Goal: Feedback & Contribution: Contribute content

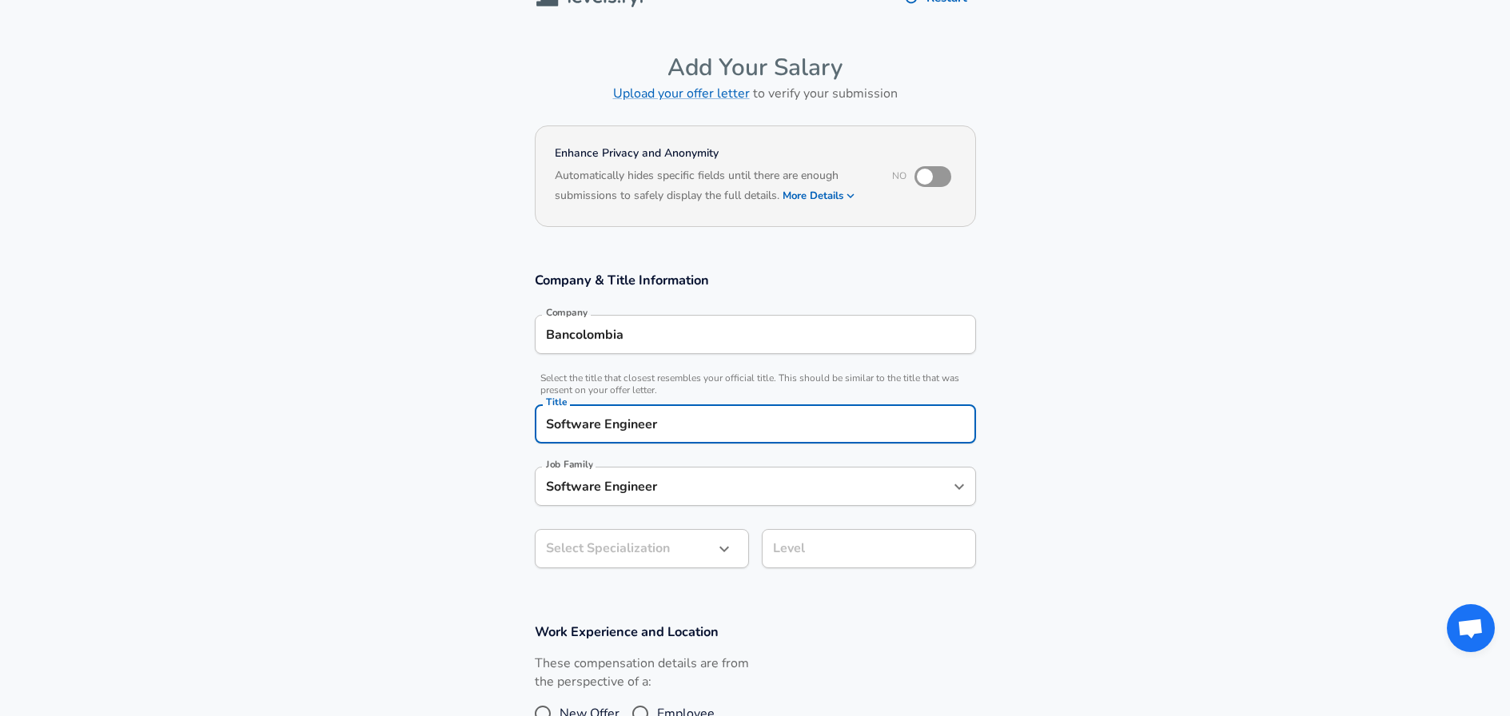
click at [631, 546] on body "Restart Add Your Salary Upload your offer letter to verify your submission Enha…" at bounding box center [755, 326] width 1510 height 716
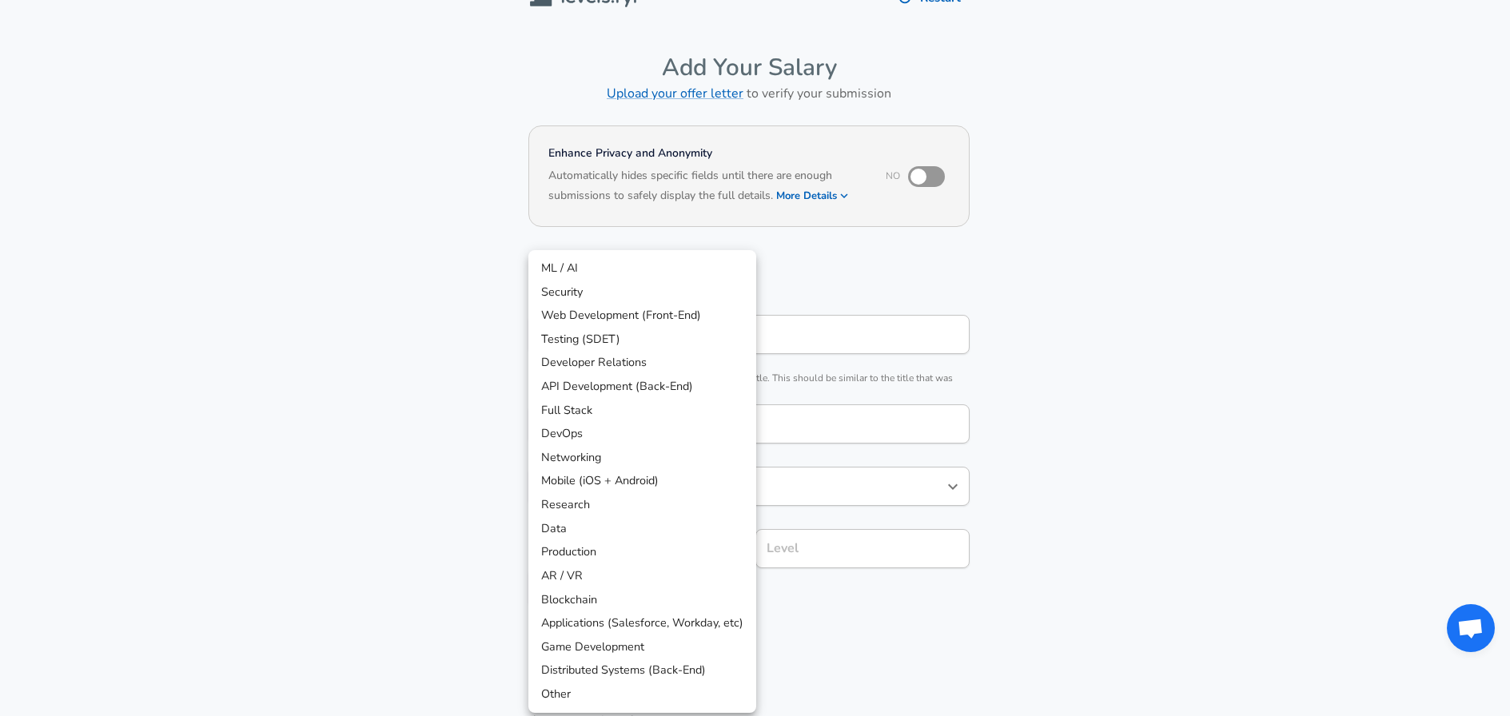
scroll to position [80, 0]
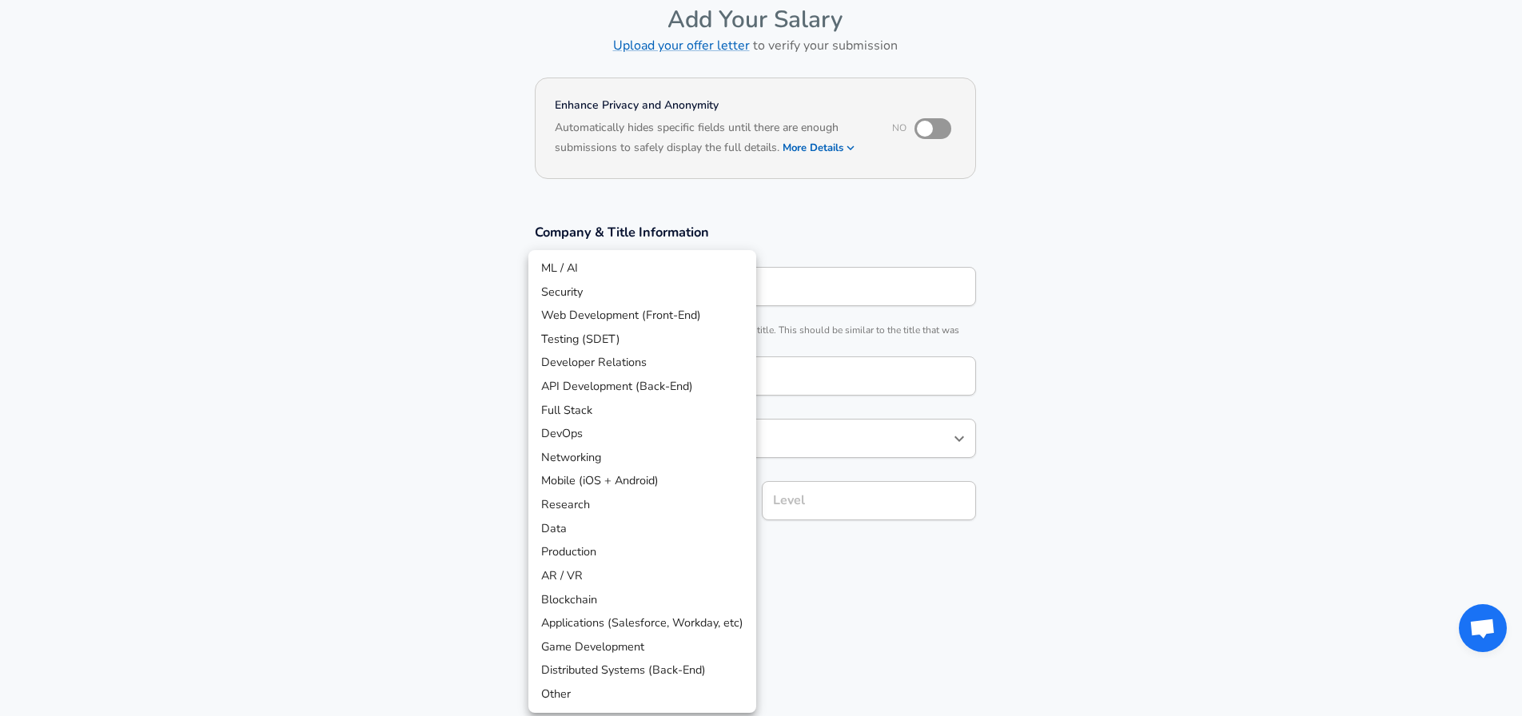
click at [429, 512] on div at bounding box center [761, 358] width 1522 height 716
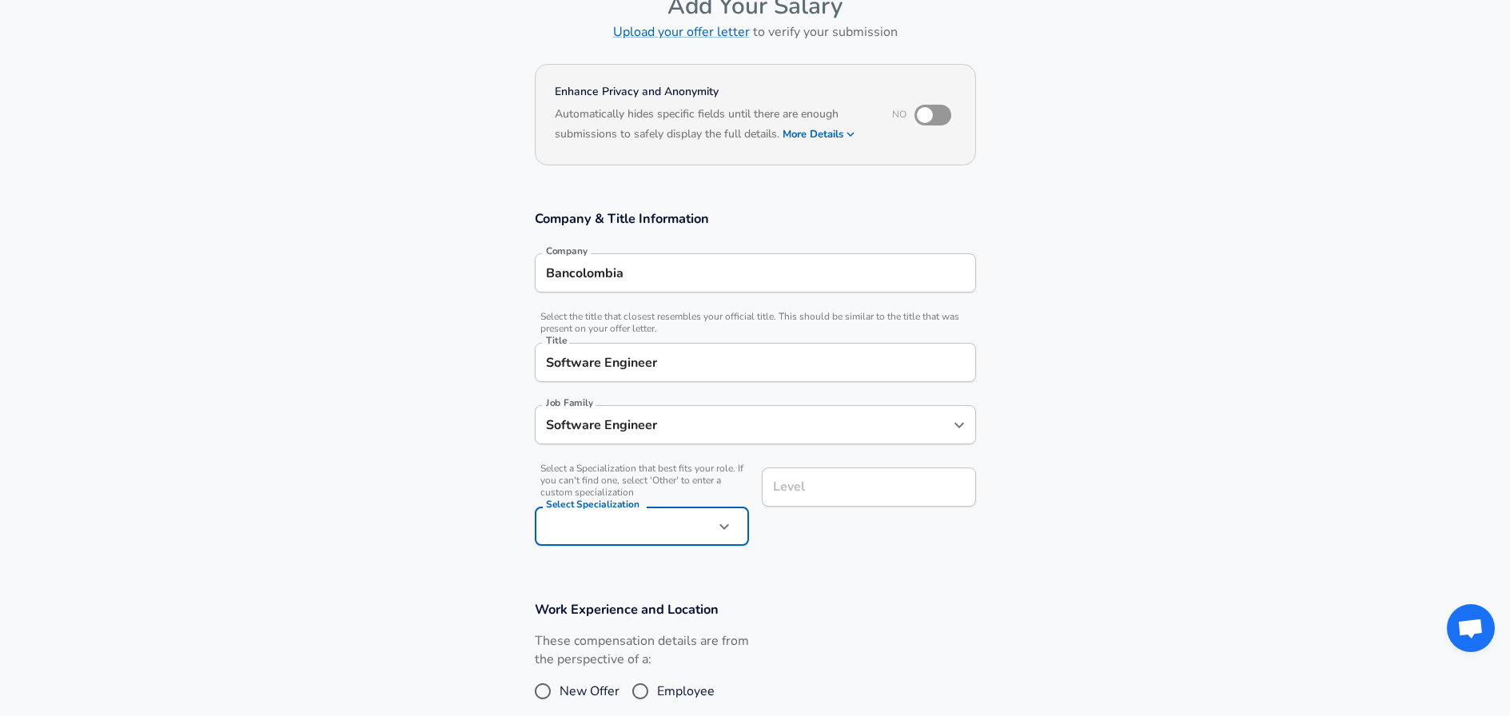
scroll to position [97, 0]
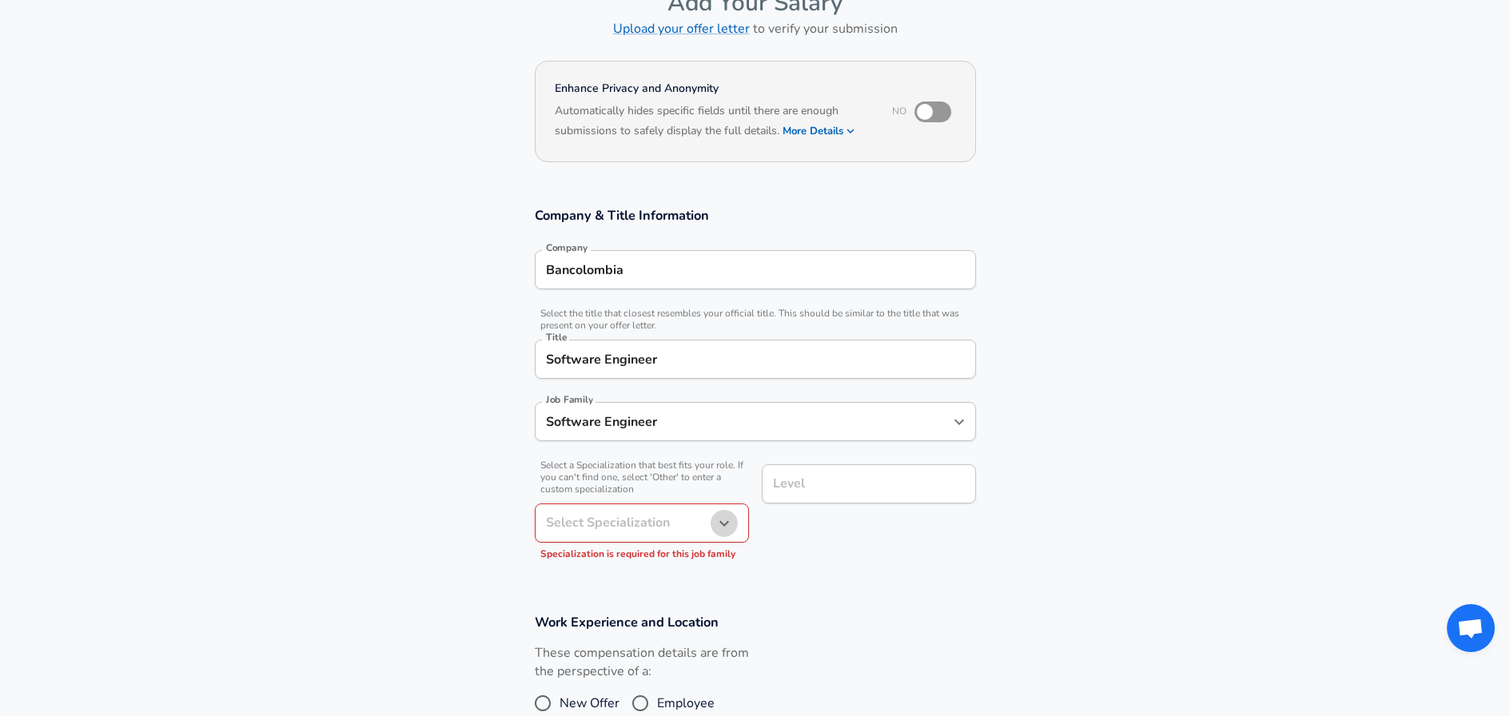
click at [731, 526] on icon "button" at bounding box center [724, 523] width 19 height 19
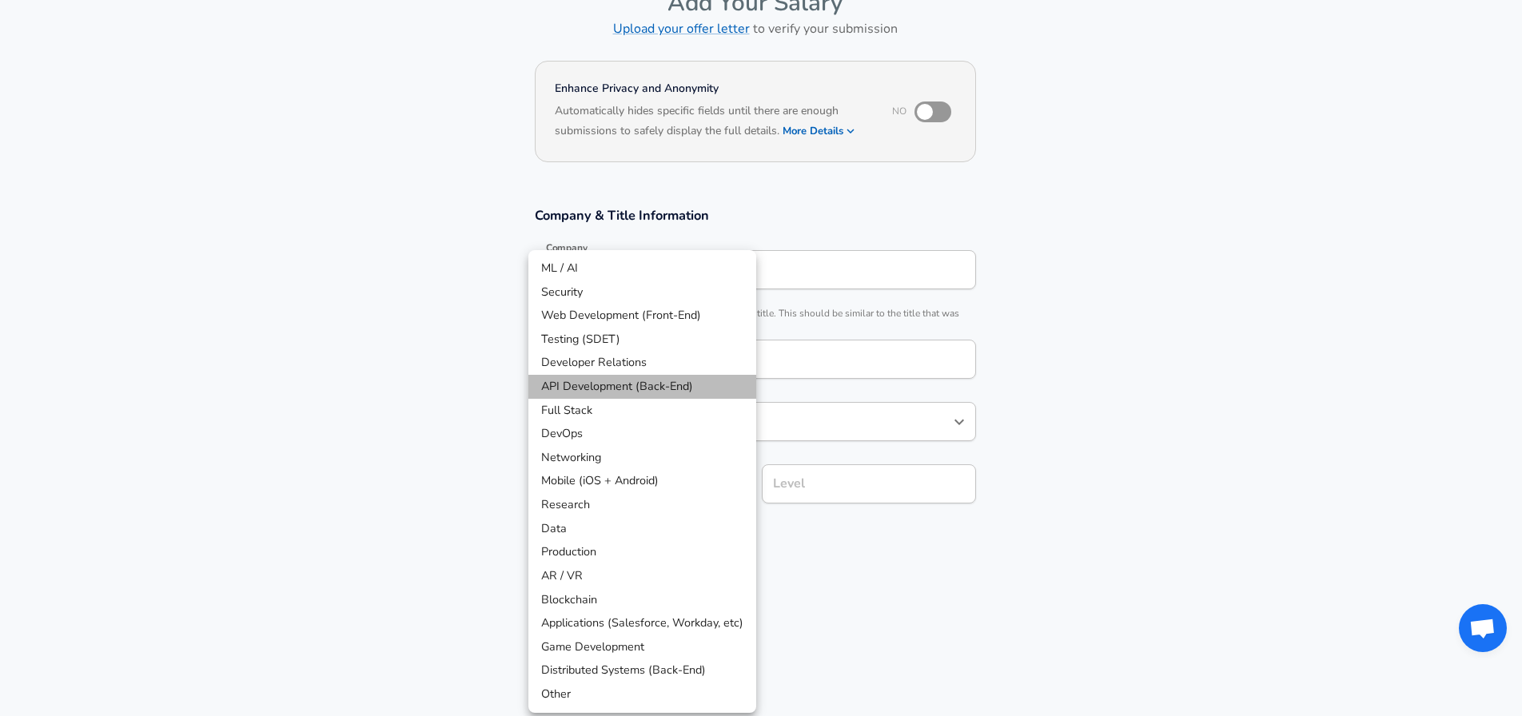
click at [688, 380] on li "API Development (Back-End)" at bounding box center [642, 387] width 228 height 24
type input "API Development (Back-End)"
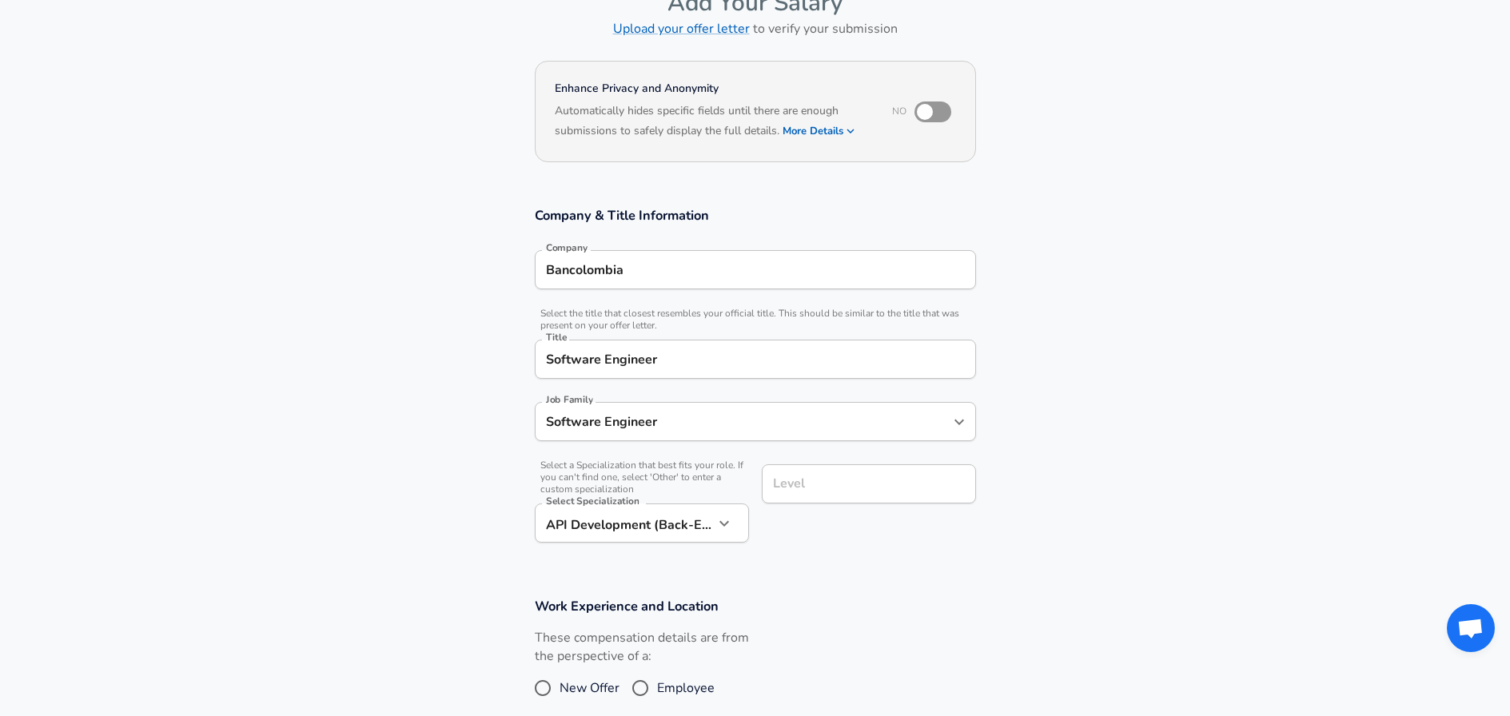
click at [829, 483] on input "Level" at bounding box center [869, 484] width 200 height 25
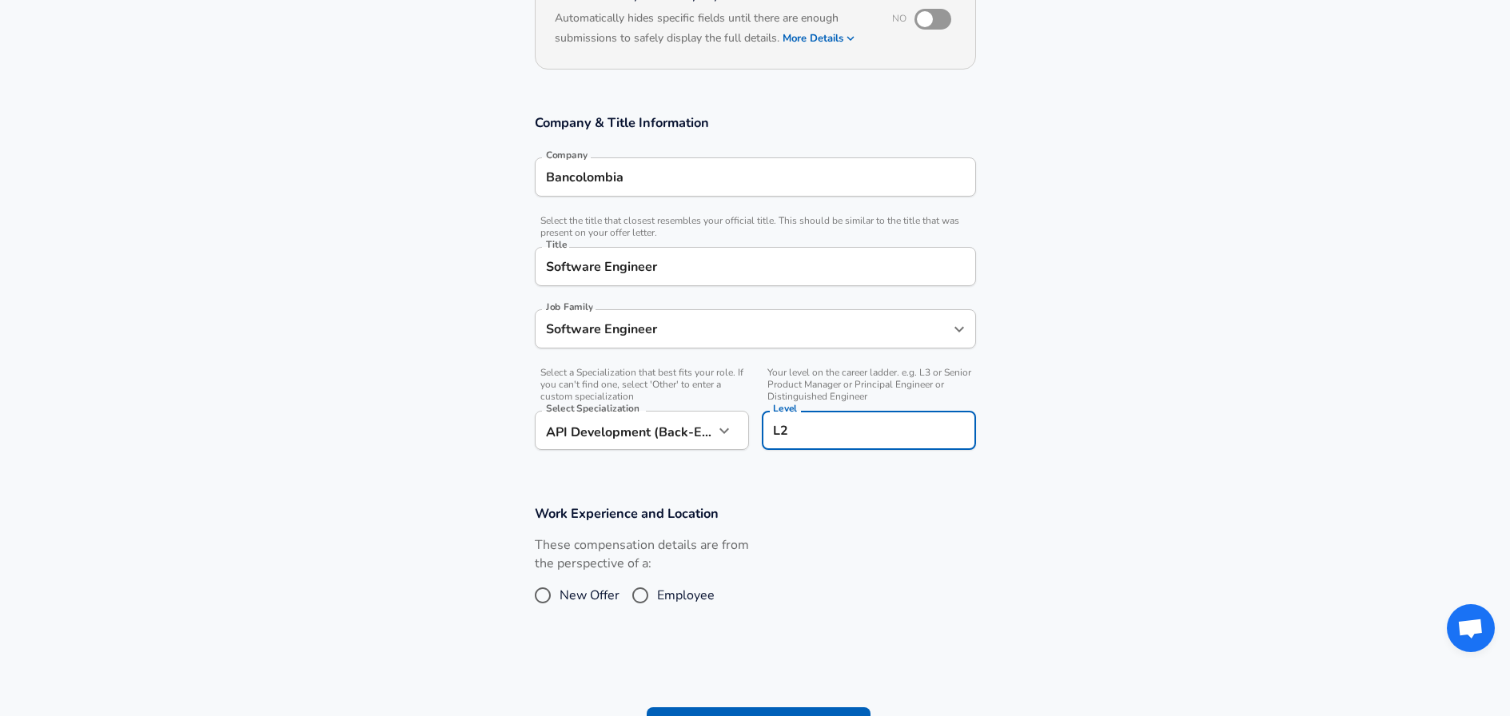
scroll to position [260, 0]
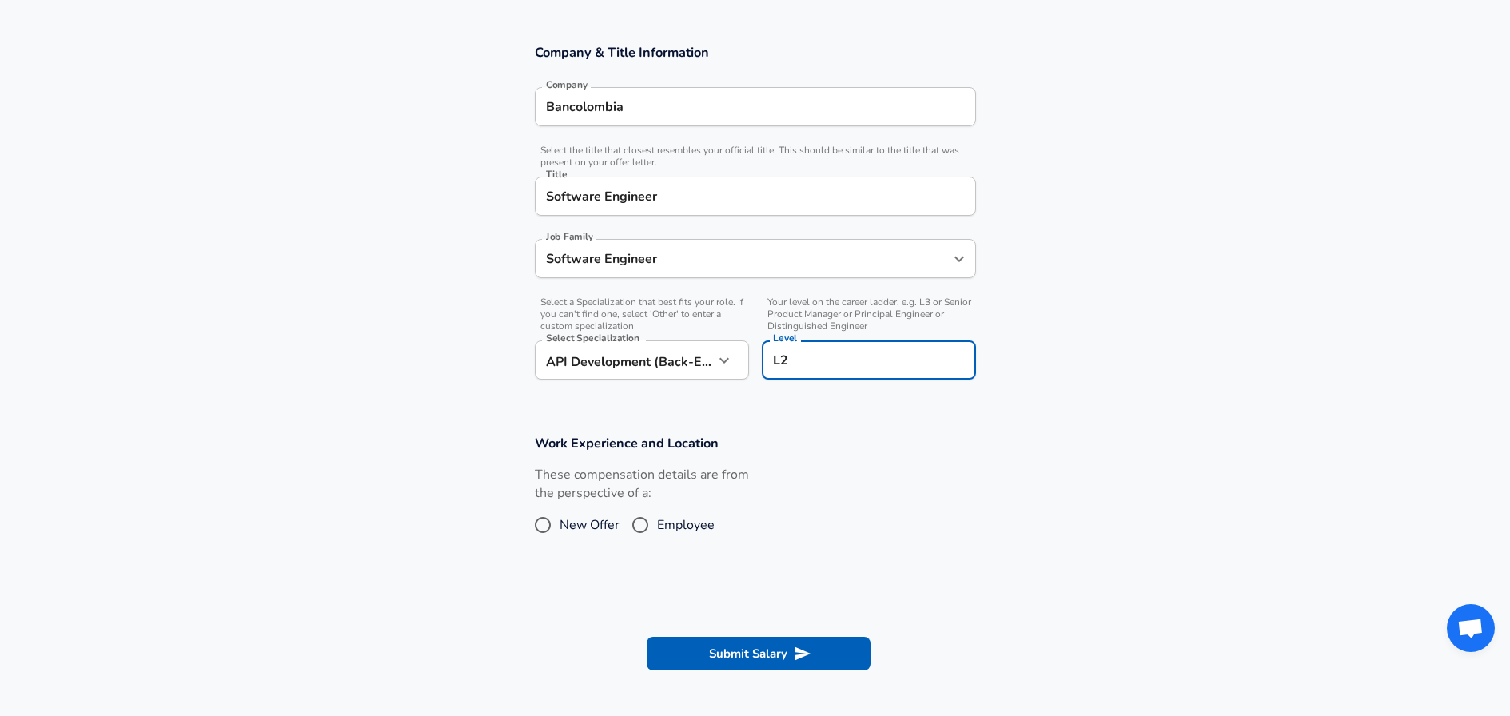
type input "L2"
click at [639, 522] on input "Employee" at bounding box center [640, 525] width 34 height 26
radio input "true"
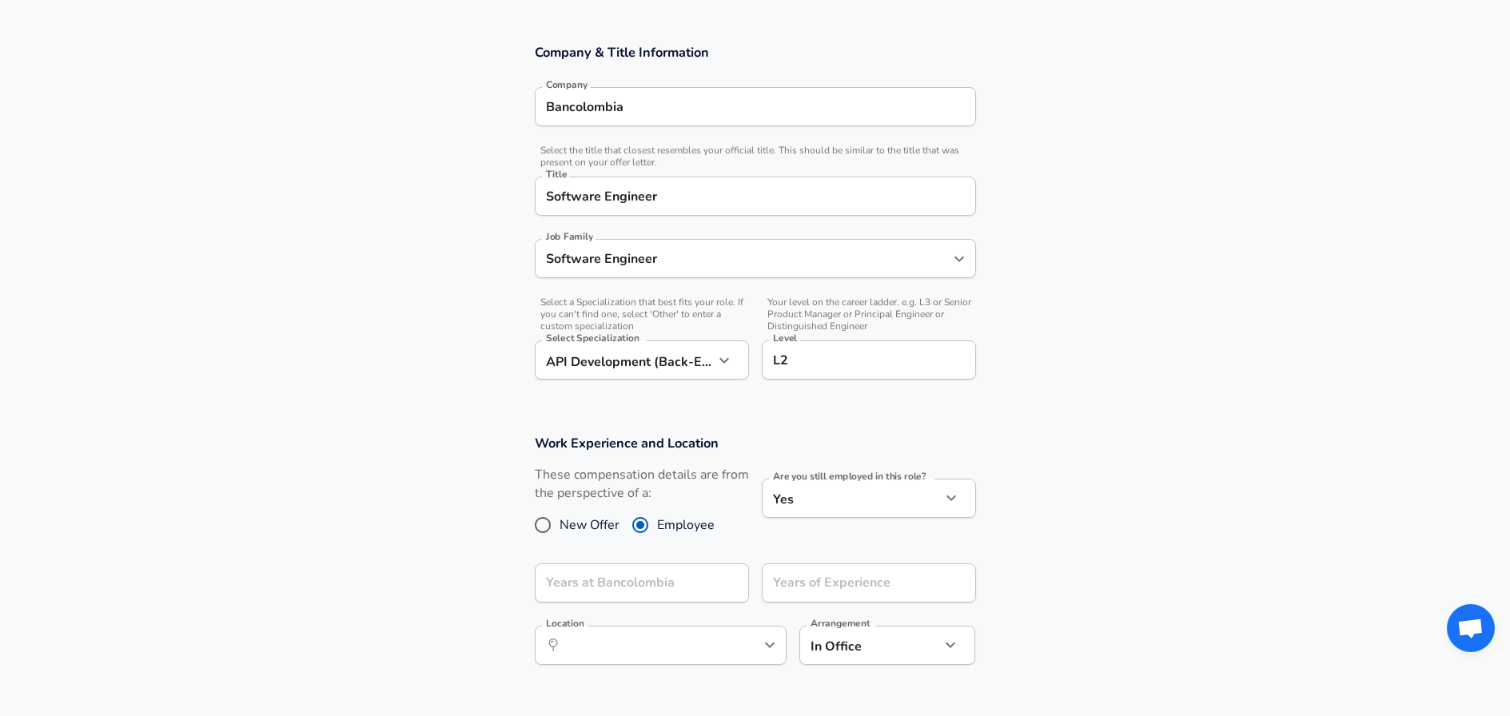
scroll to position [369, 0]
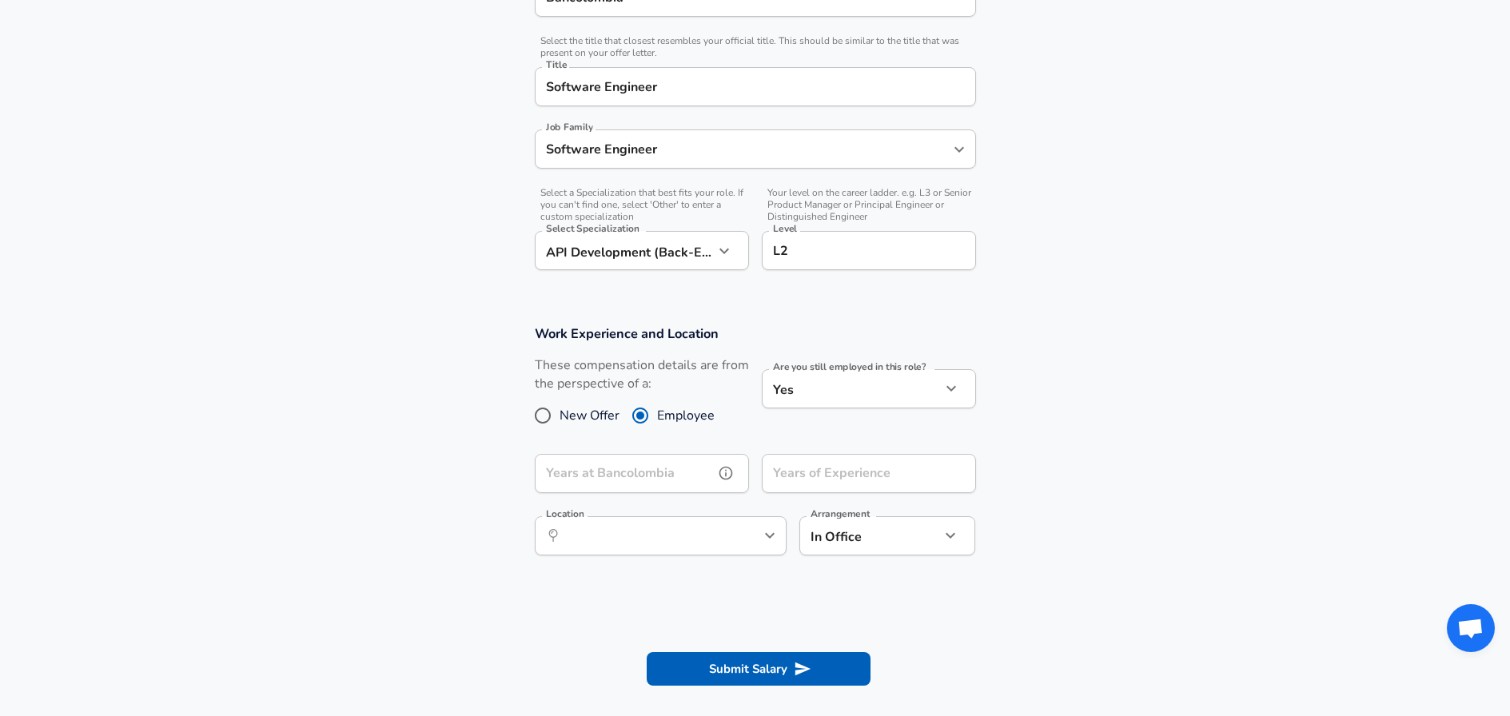
click at [614, 468] on input "Years at Bancolombia" at bounding box center [624, 473] width 179 height 39
type input "1"
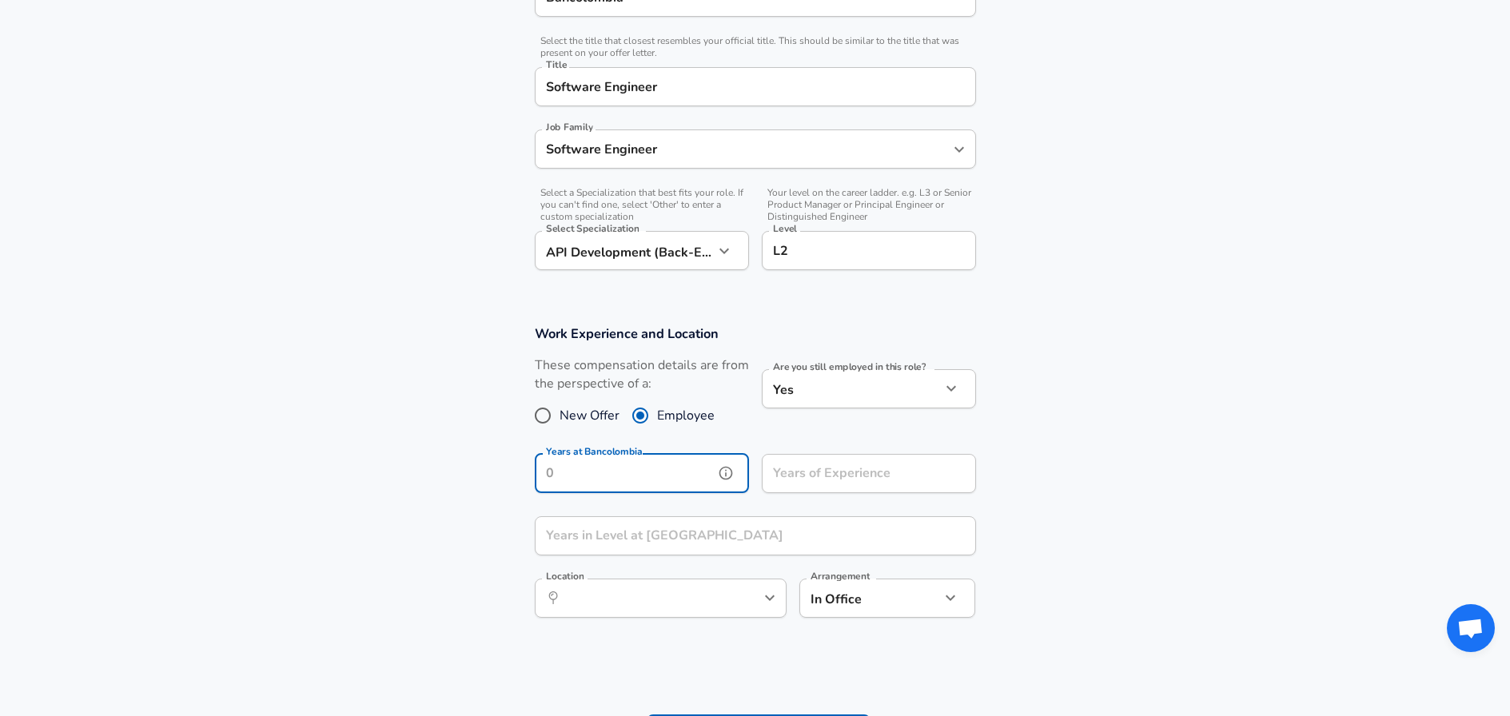
type input "2"
type input "1"
click at [826, 474] on input "Years of Experience" at bounding box center [851, 473] width 179 height 39
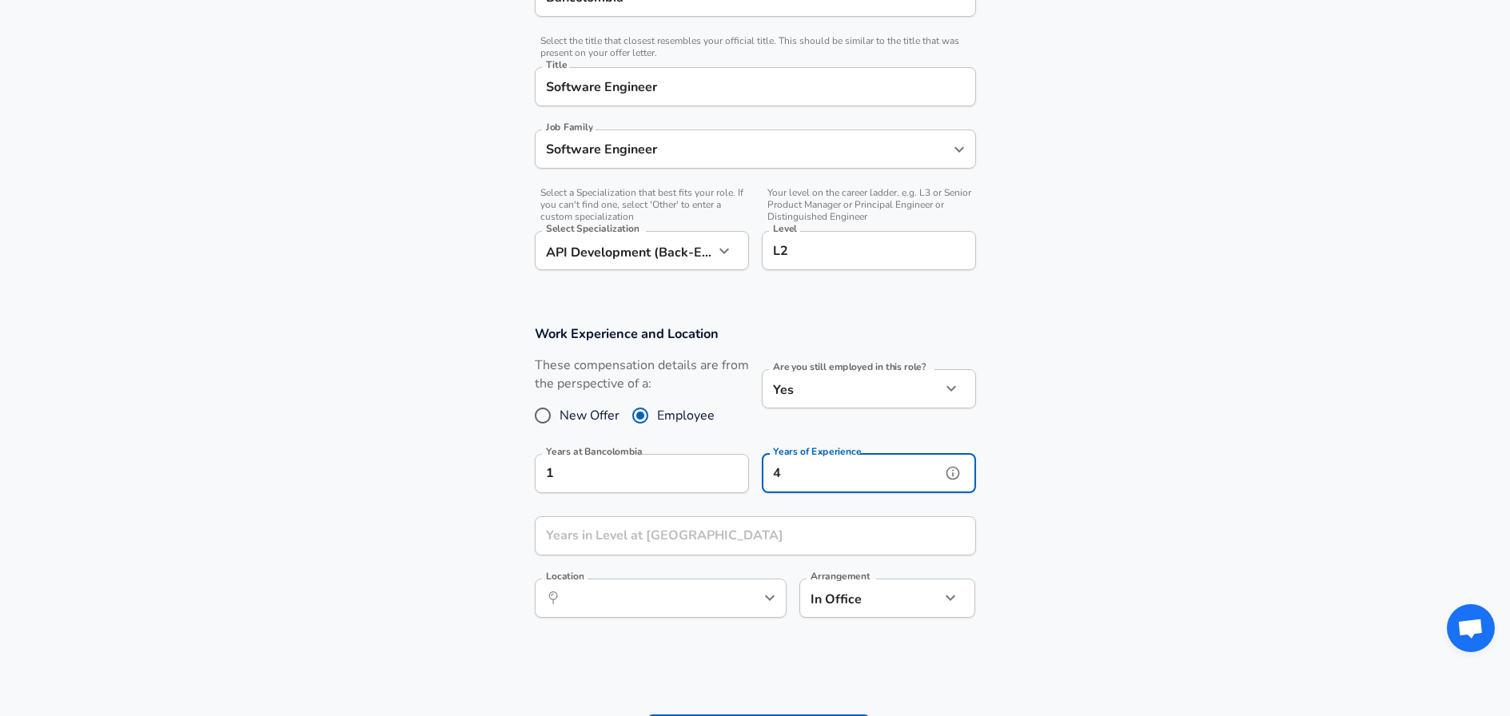
type input "4"
click at [763, 535] on input "Years in Level at [GEOGRAPHIC_DATA]" at bounding box center [738, 535] width 406 height 39
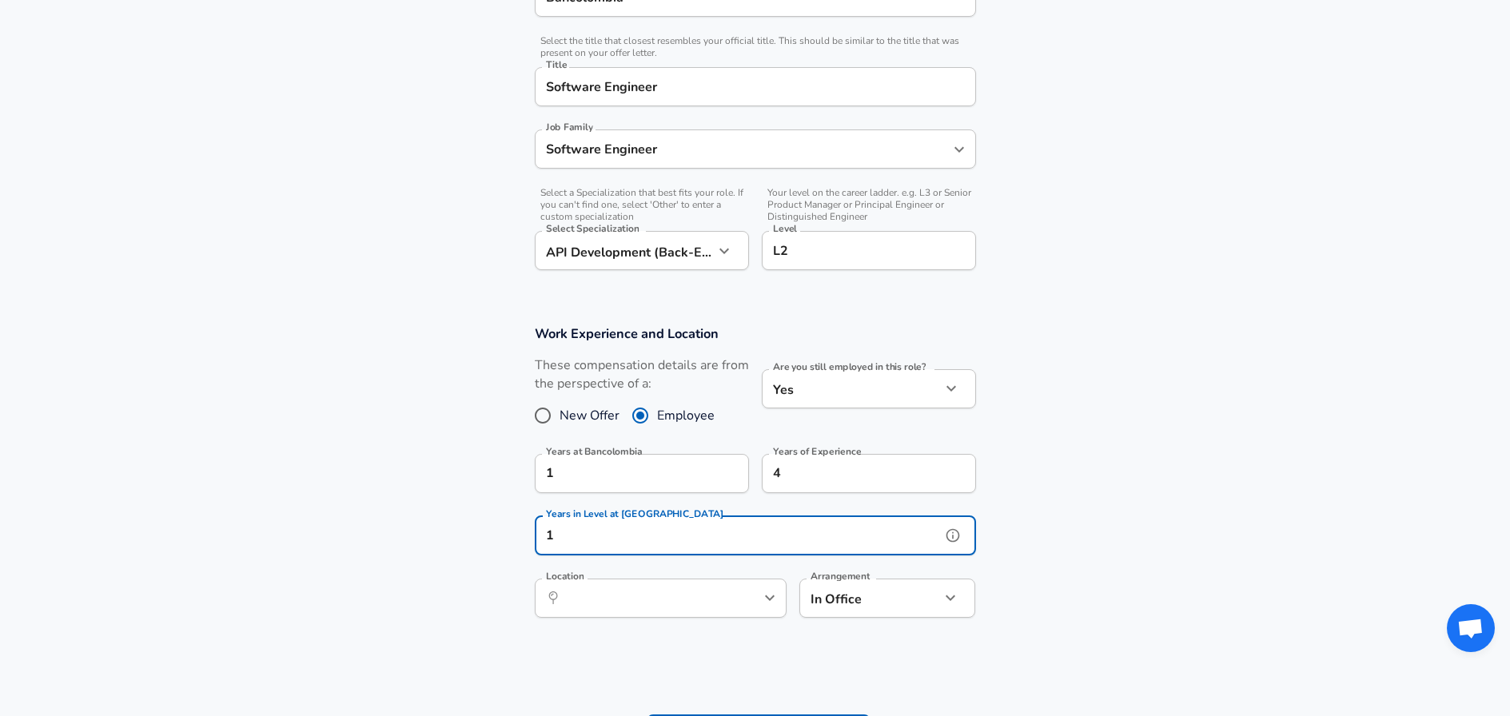
scroll to position [400, 0]
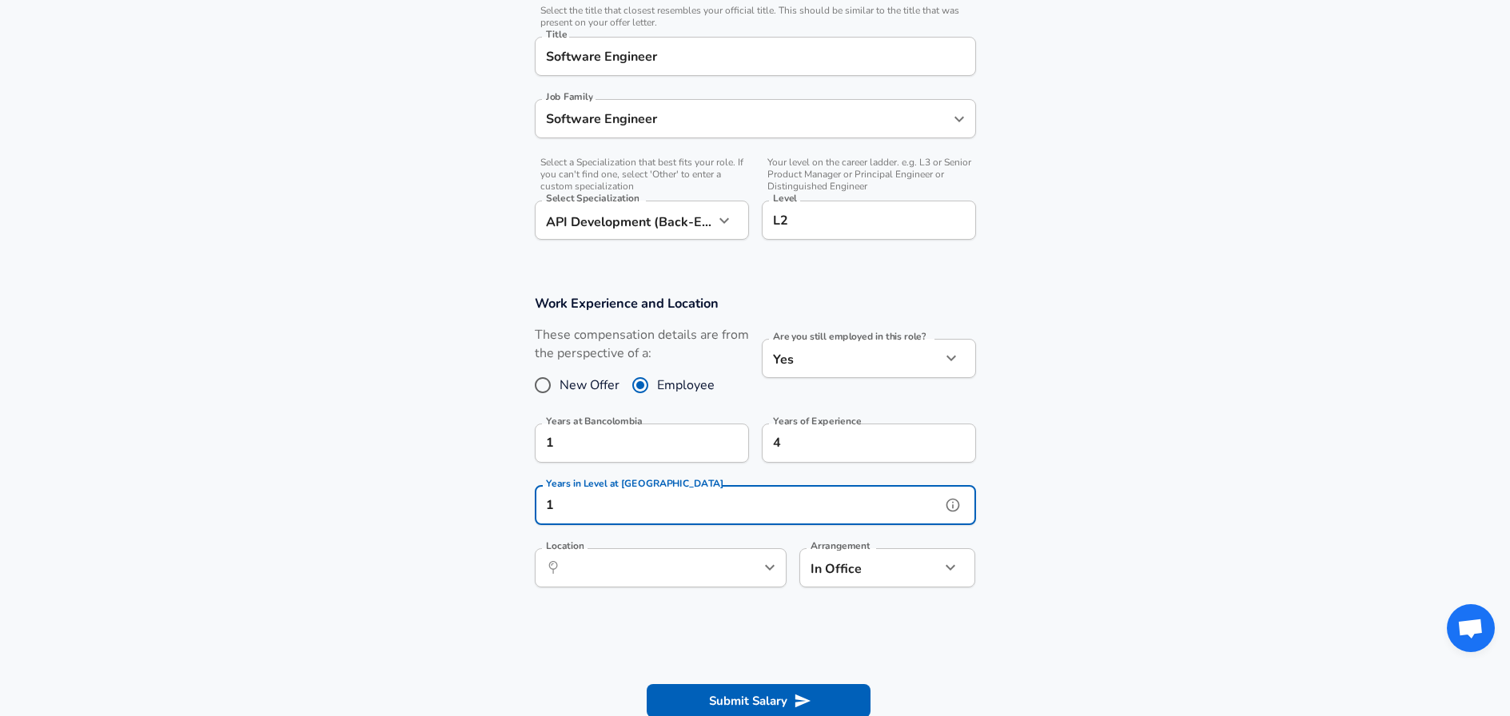
type input "1"
click at [723, 568] on input "Location" at bounding box center [643, 568] width 164 height 25
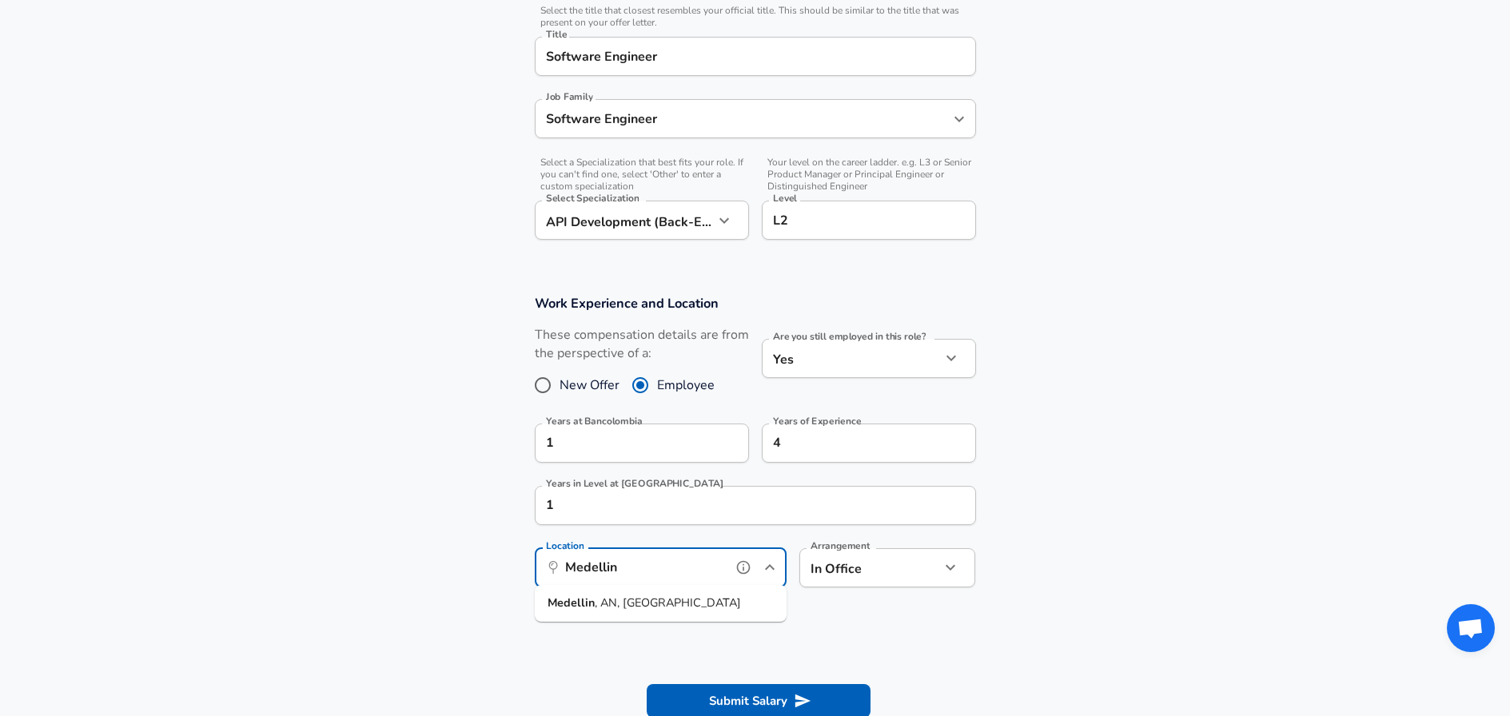
click at [656, 602] on span ", AN, [GEOGRAPHIC_DATA]" at bounding box center [668, 603] width 146 height 16
type input "Medellin, AN, [GEOGRAPHIC_DATA]"
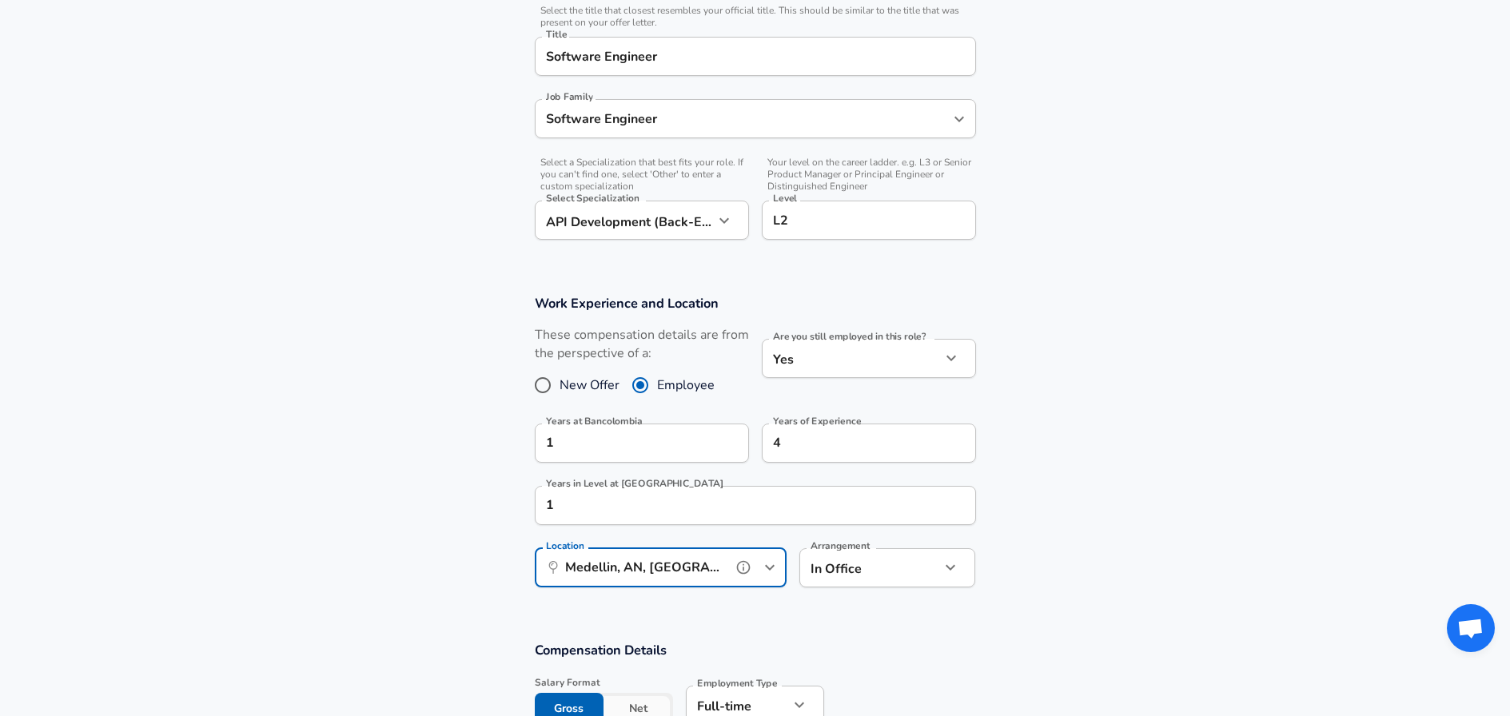
scroll to position [515, 0]
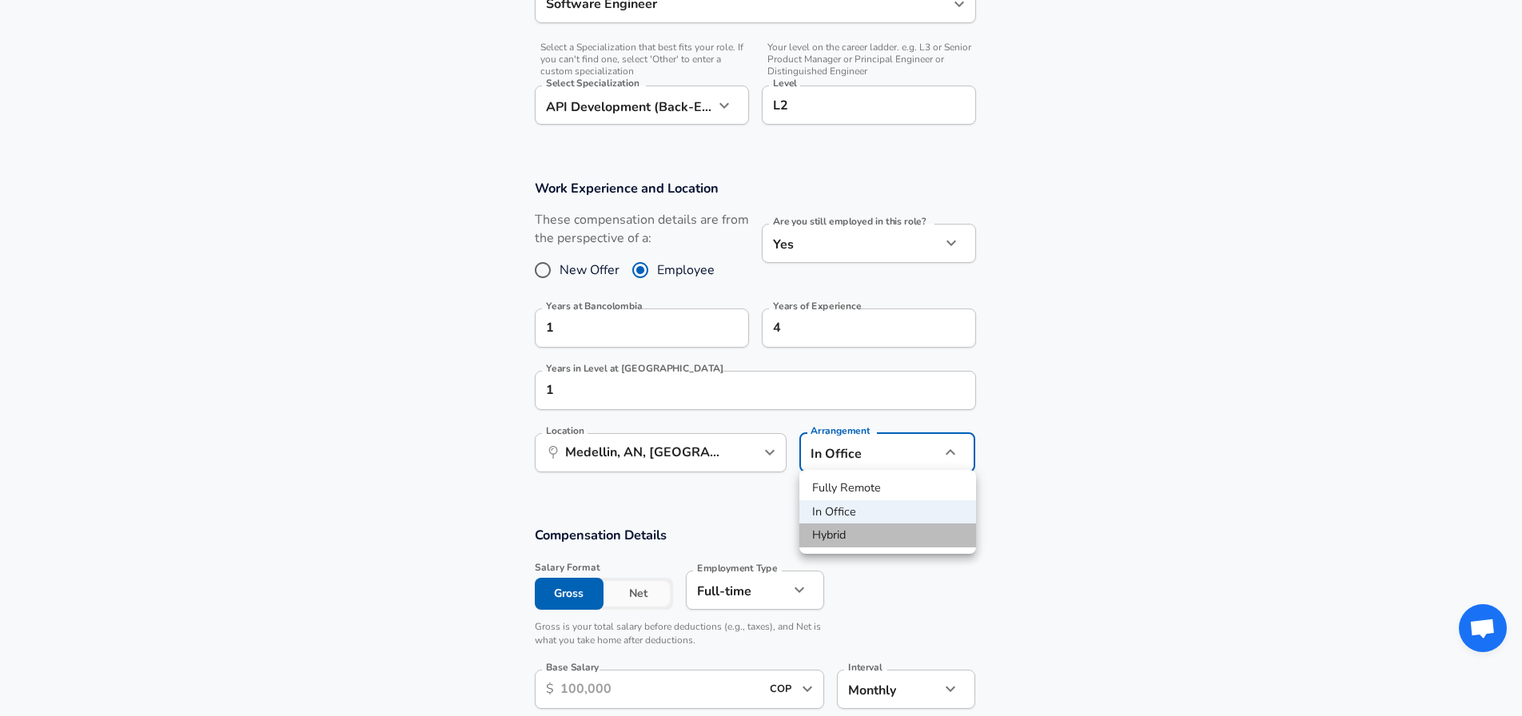
click at [842, 534] on li "Hybrid" at bounding box center [887, 536] width 177 height 24
type input "hybrid"
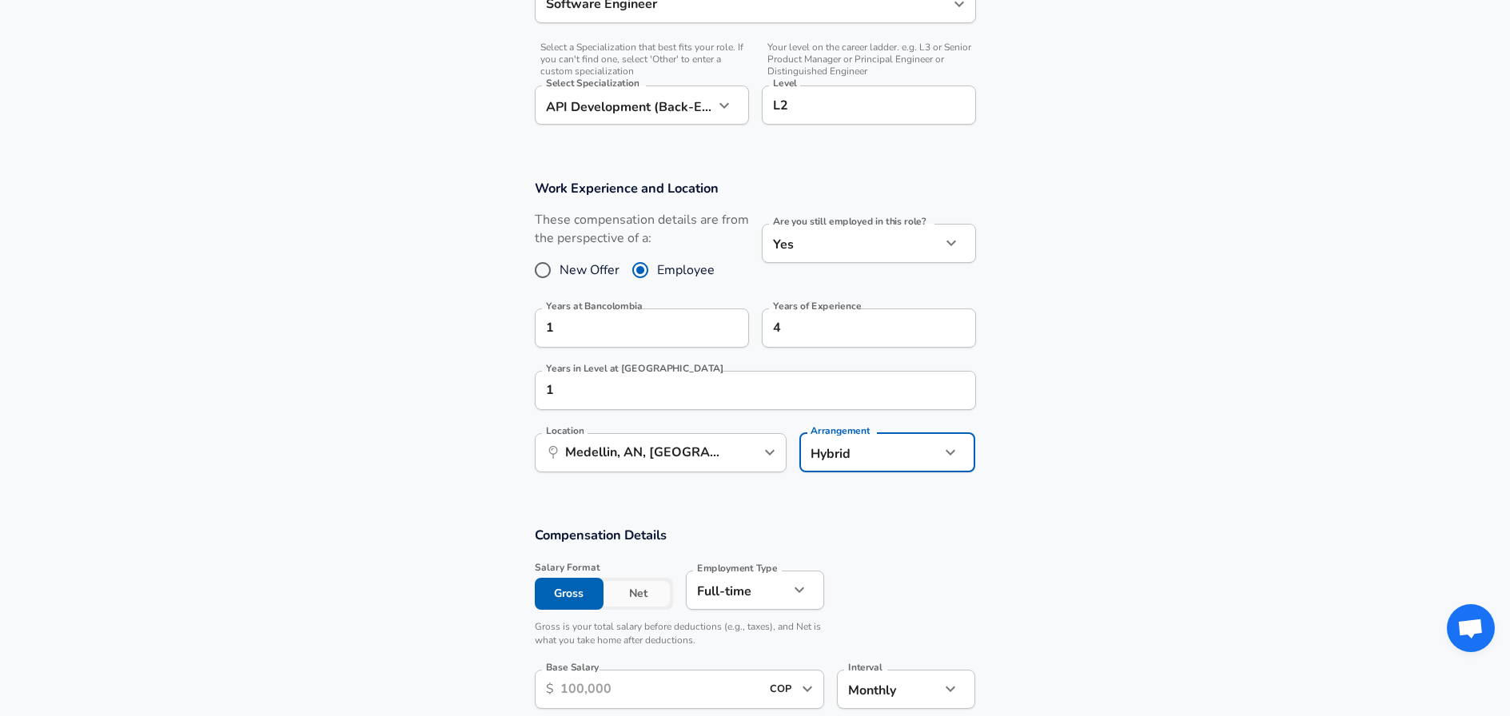
click at [1115, 503] on section "Work Experience and Location These compensation details are from the perspectiv…" at bounding box center [755, 334] width 1510 height 347
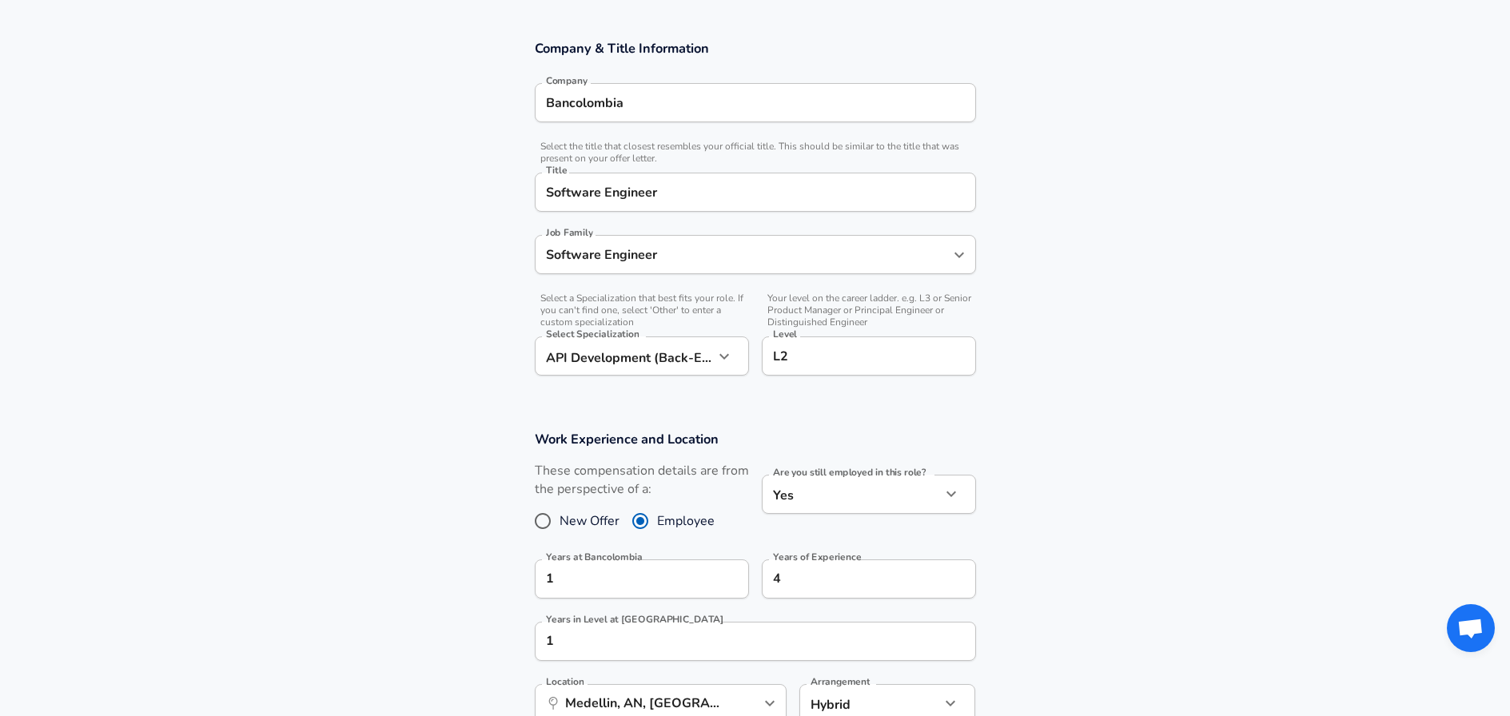
scroll to position [0, 0]
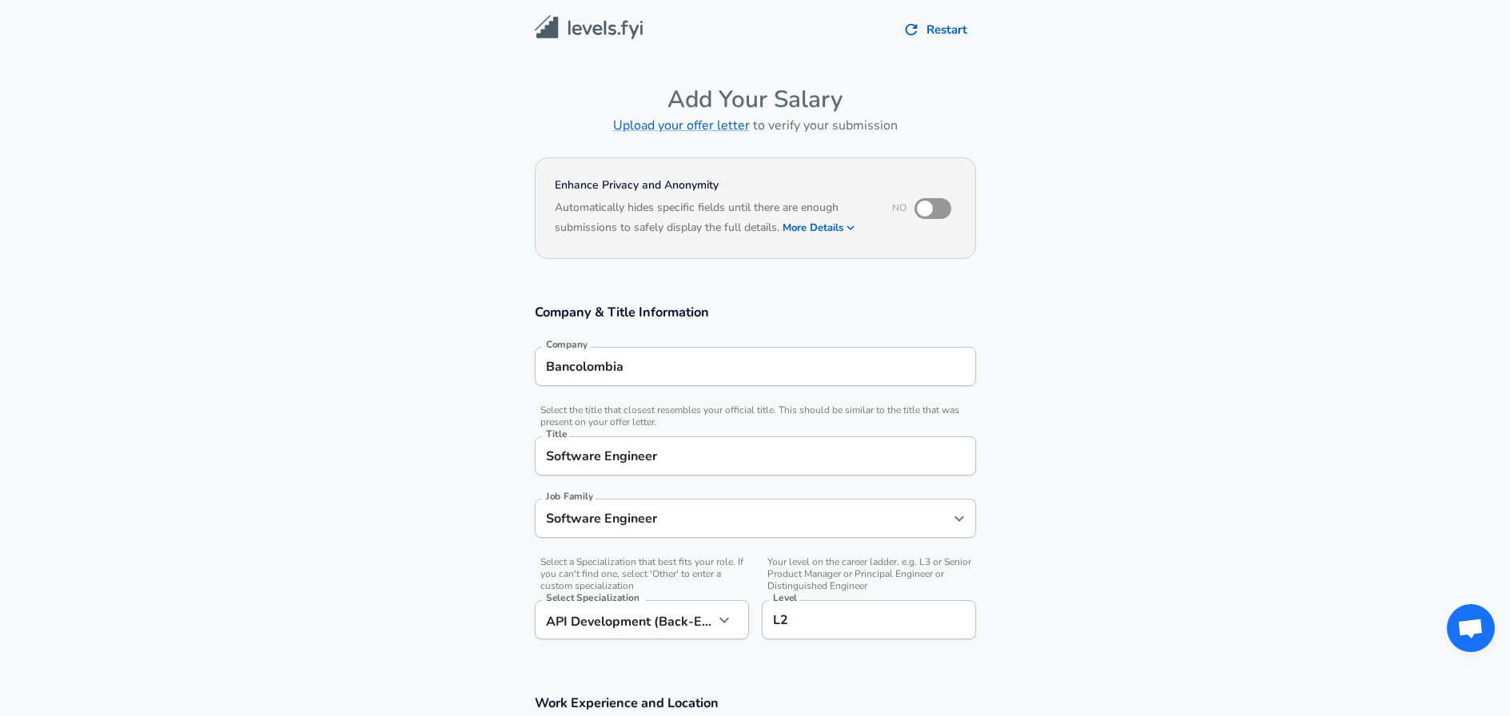
click at [831, 225] on button "More Details" at bounding box center [820, 228] width 74 height 22
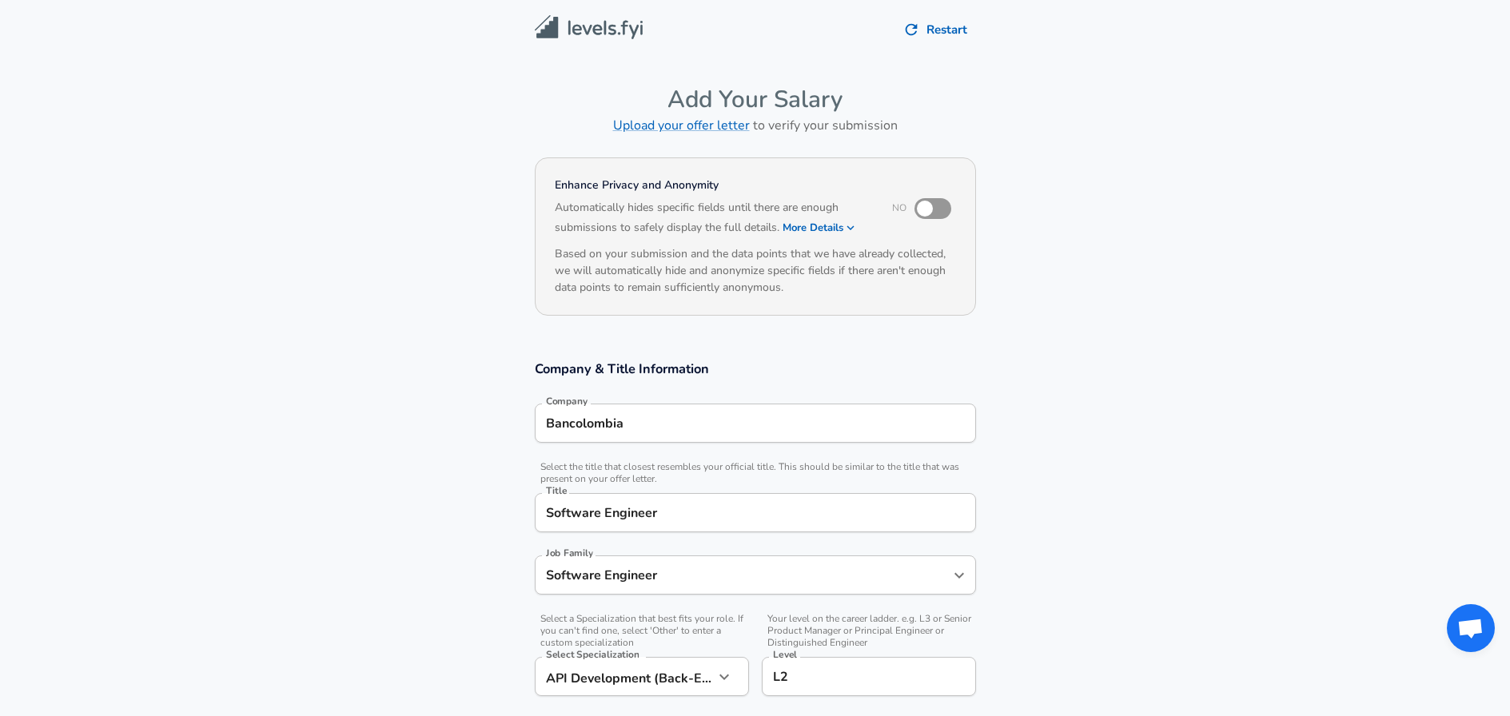
click at [831, 225] on button "More Details" at bounding box center [820, 228] width 74 height 22
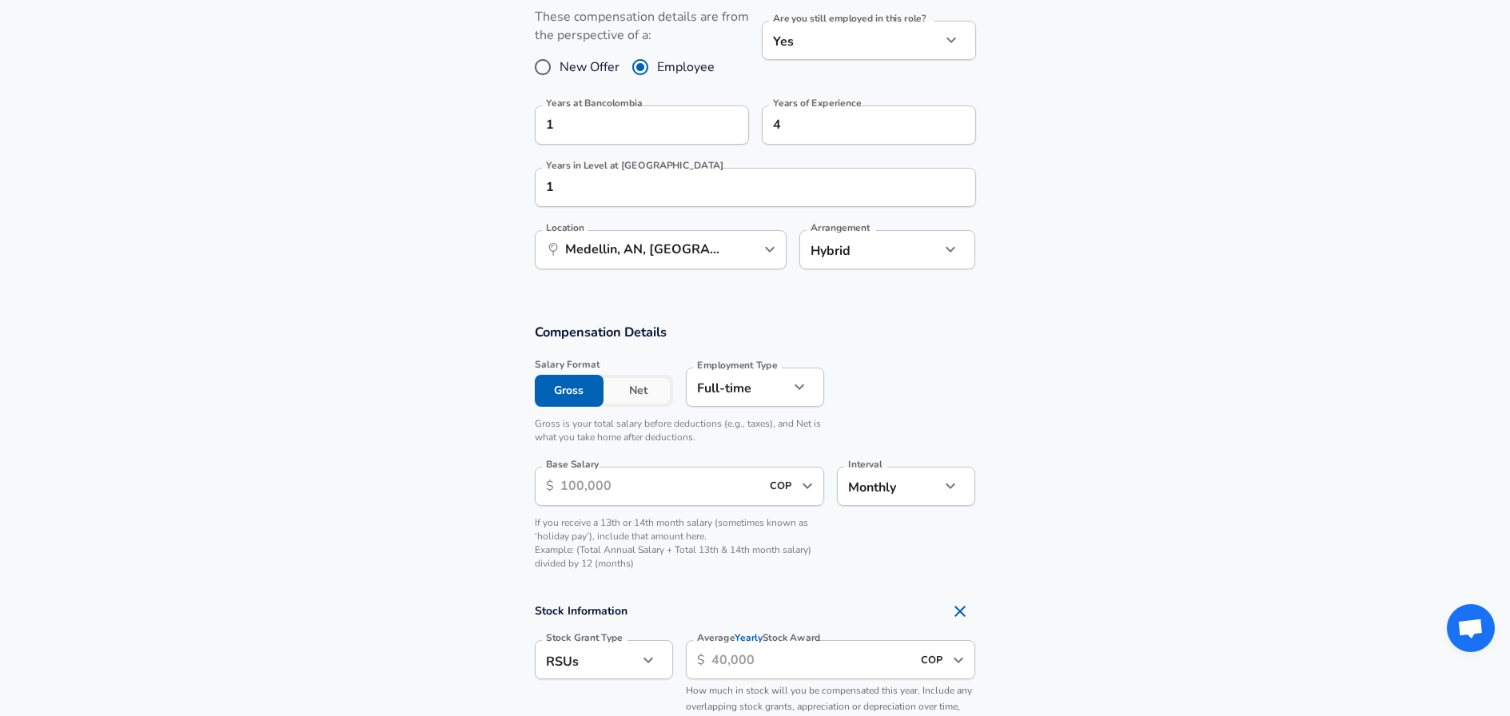
scroll to position [792, 0]
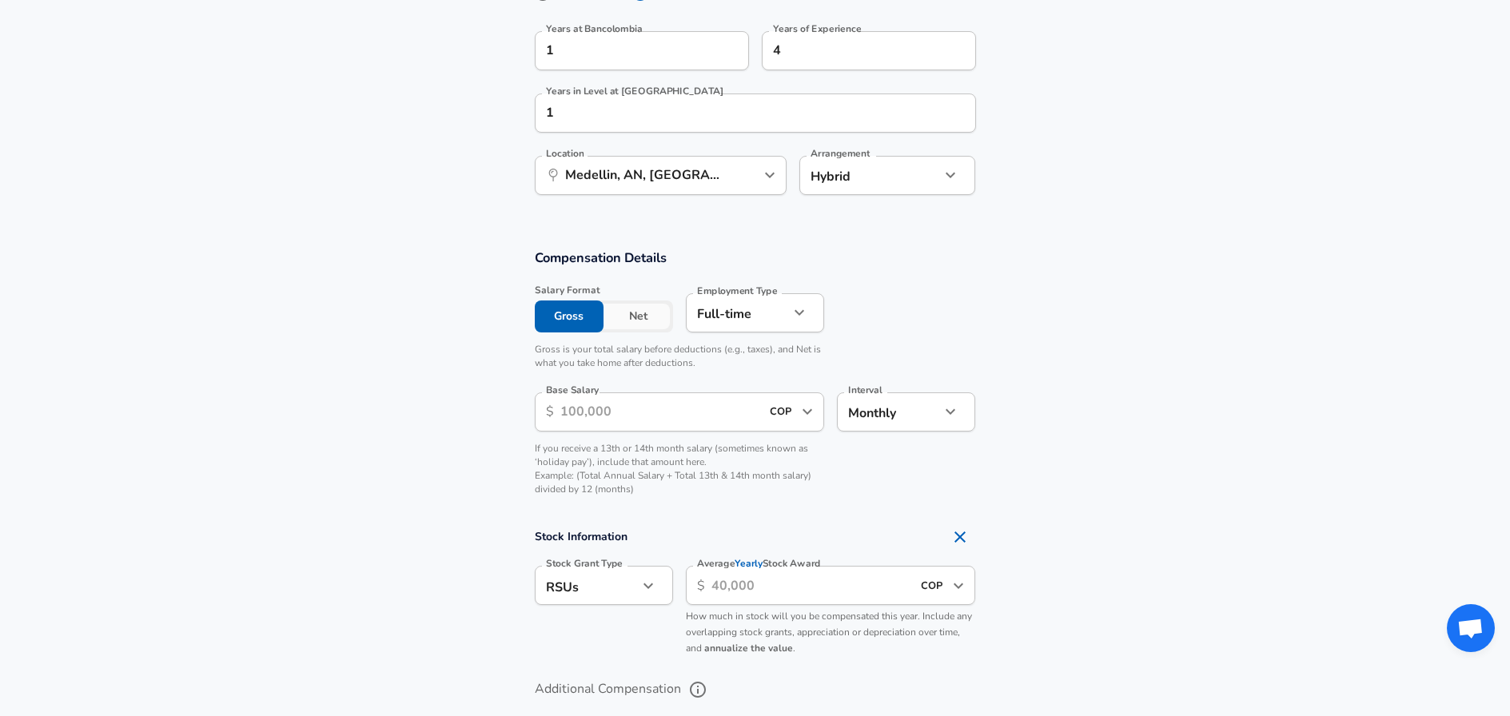
click at [664, 404] on input "Base Salary" at bounding box center [660, 411] width 201 height 39
type input "5,260,000"
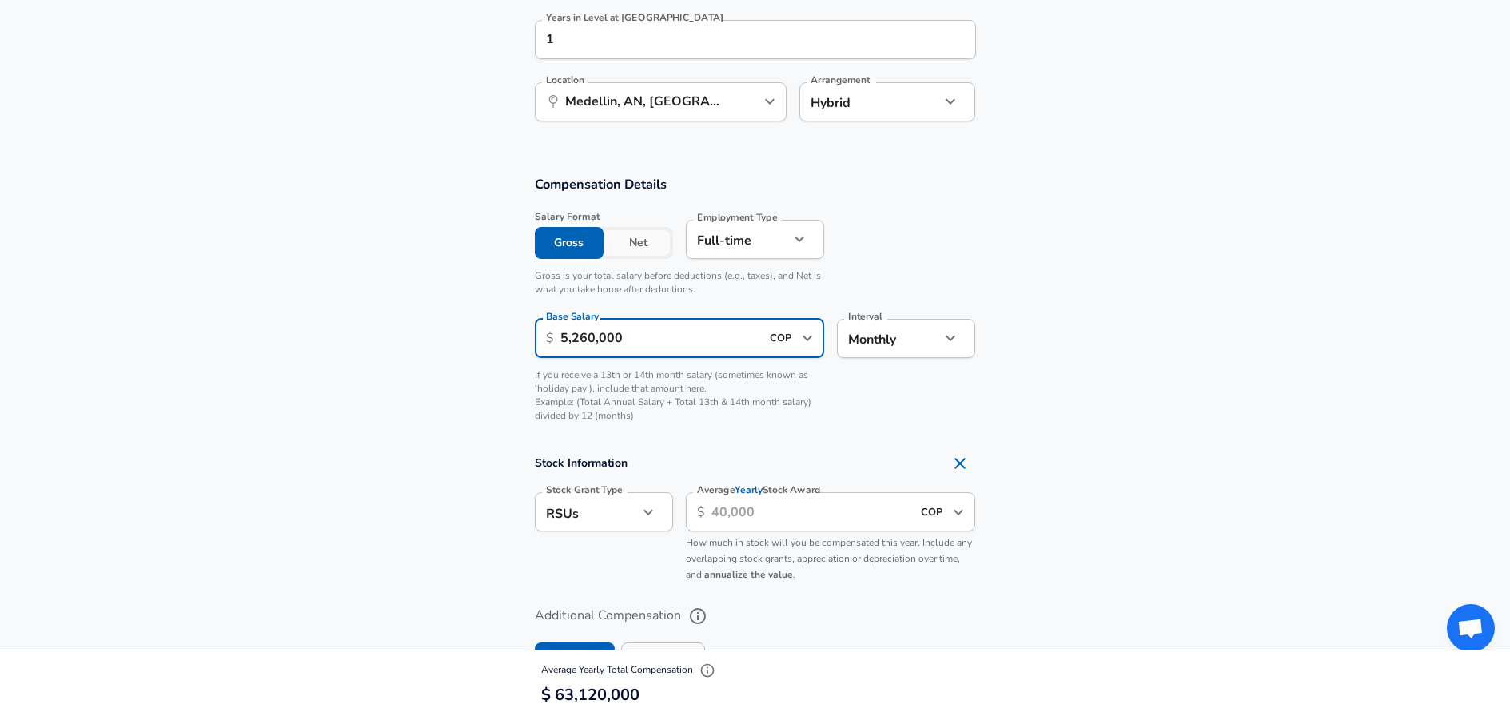
scroll to position [898, 0]
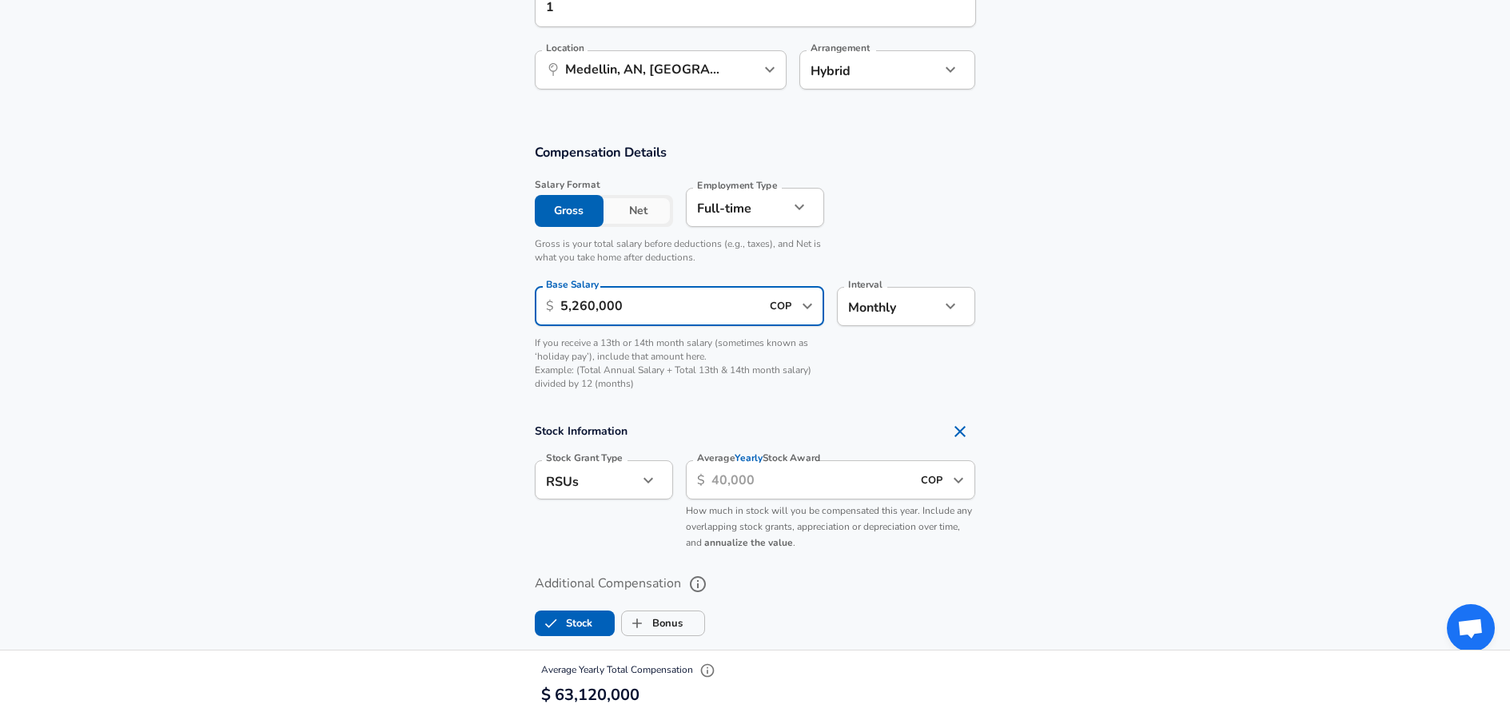
click at [642, 476] on icon "button" at bounding box center [648, 480] width 19 height 19
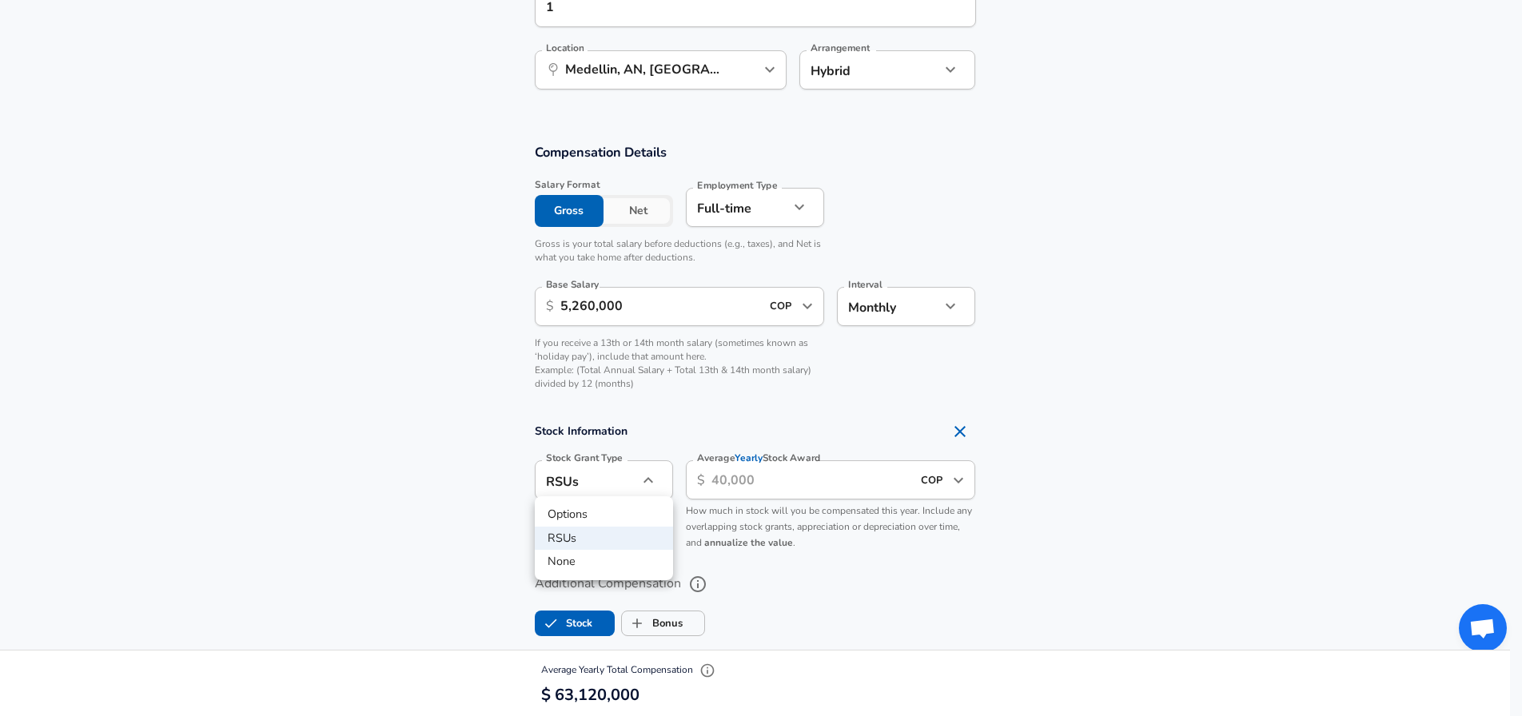
click at [724, 396] on div at bounding box center [761, 358] width 1522 height 716
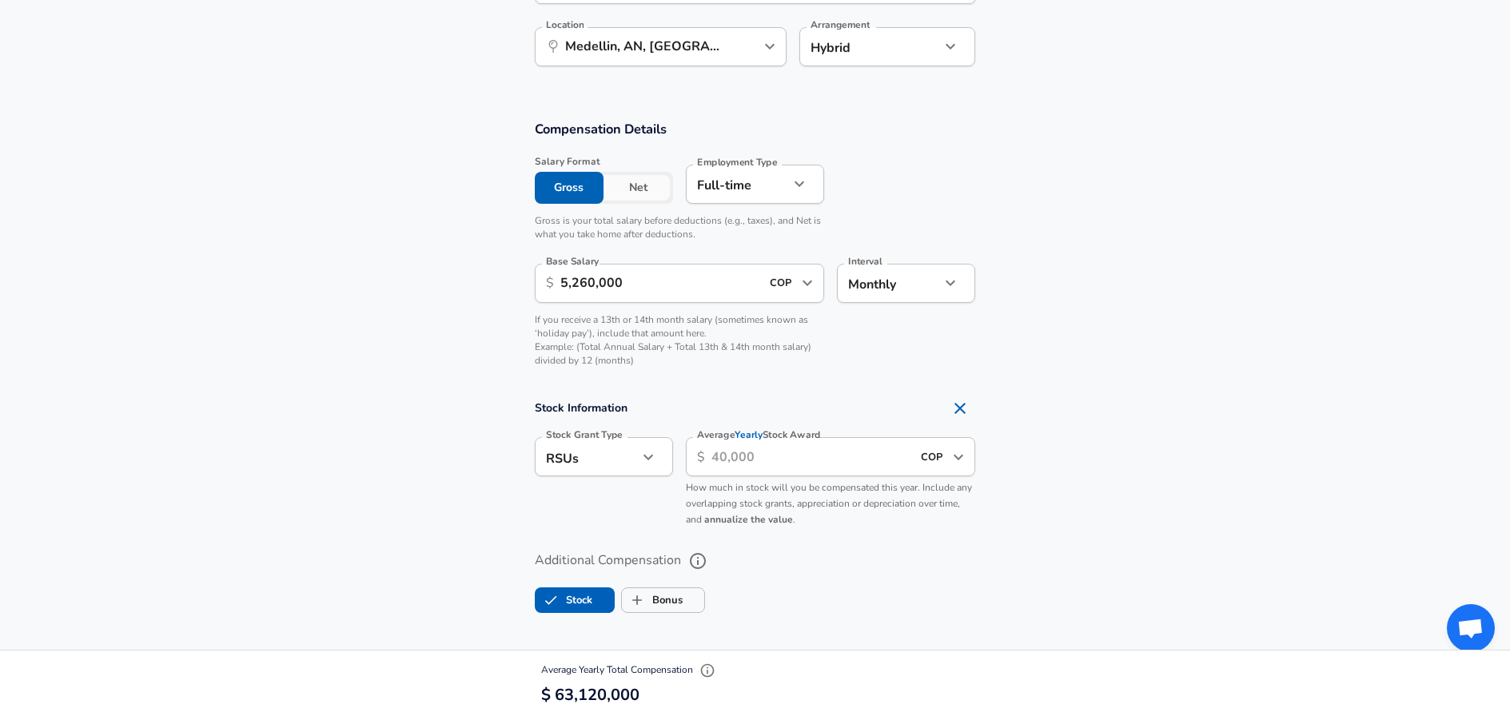
scroll to position [986, 0]
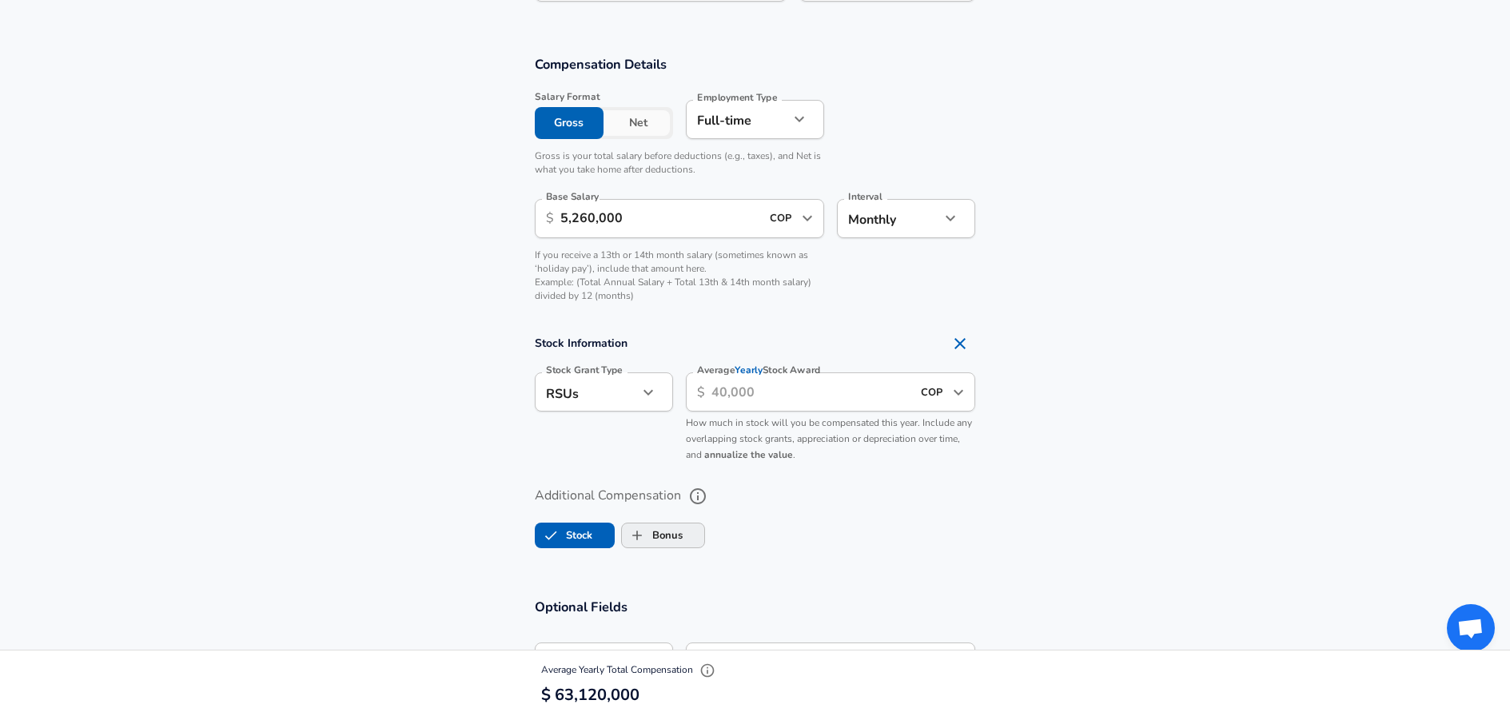
click at [660, 531] on label "Bonus" at bounding box center [652, 535] width 61 height 30
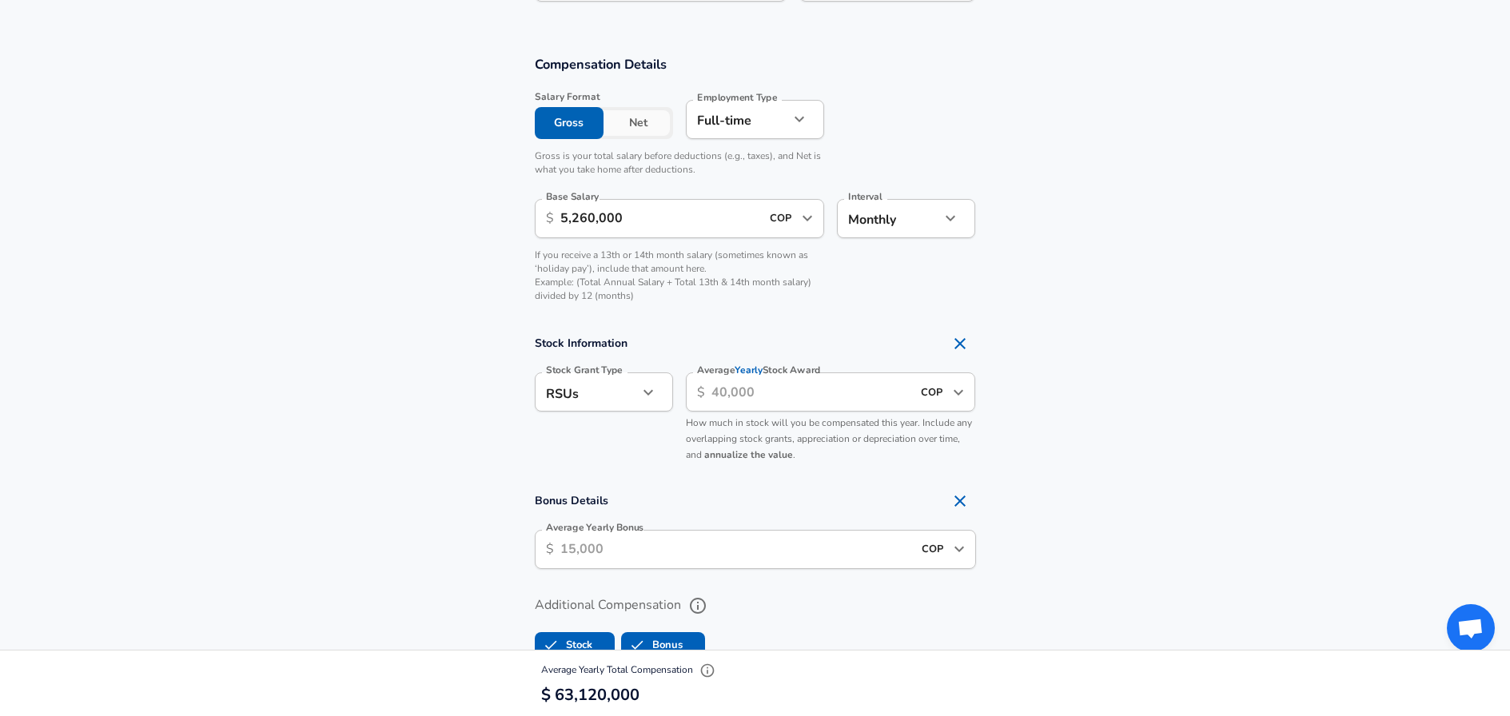
checkbox input "true"
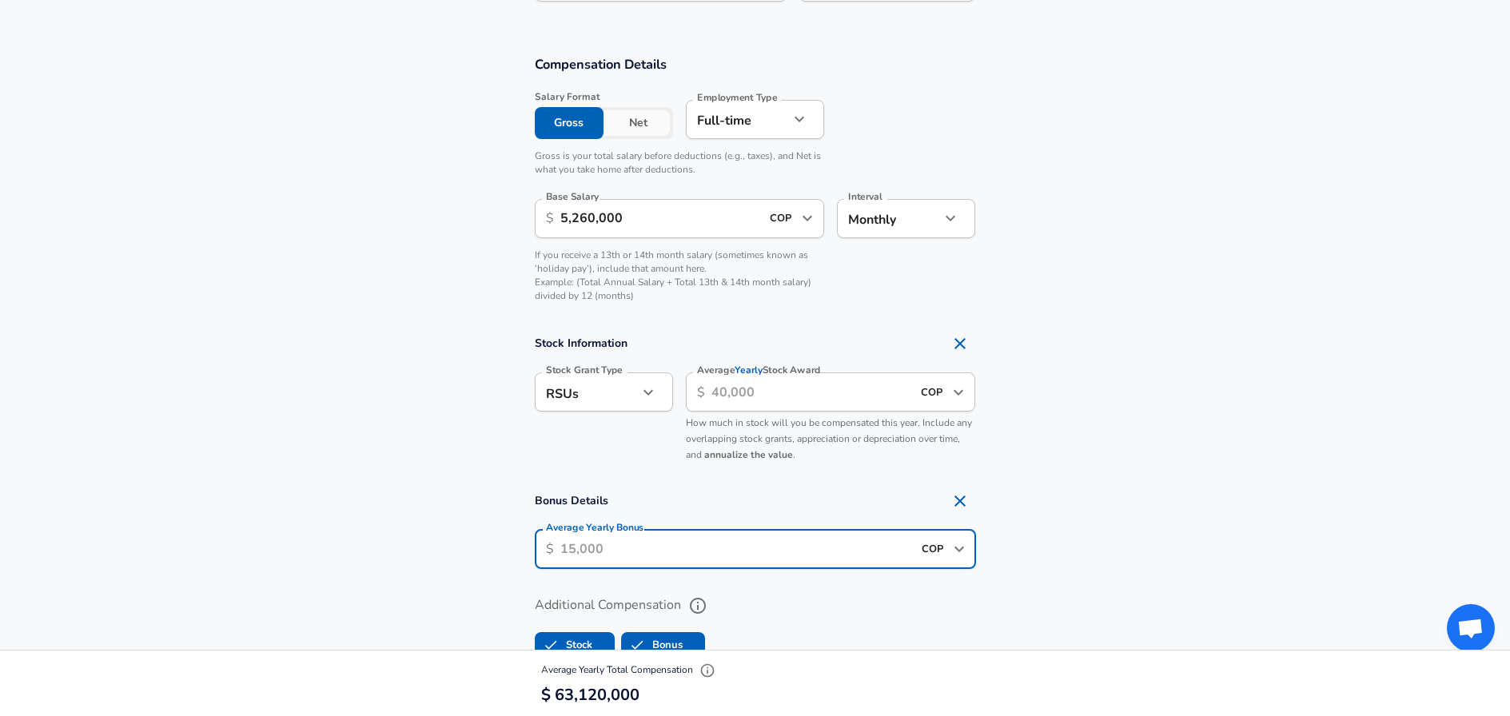
click at [695, 544] on input "Average Yearly Bonus" at bounding box center [736, 549] width 352 height 39
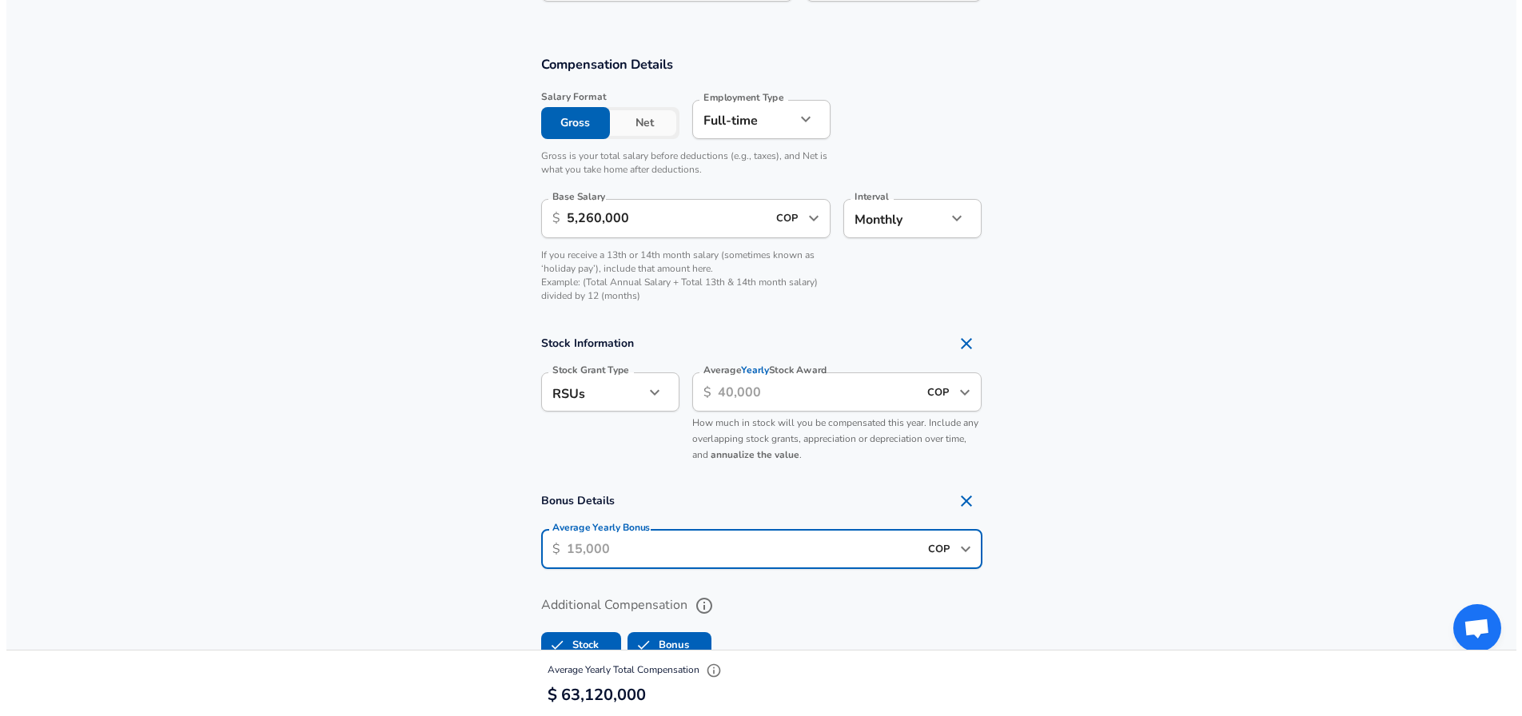
scroll to position [1116, 0]
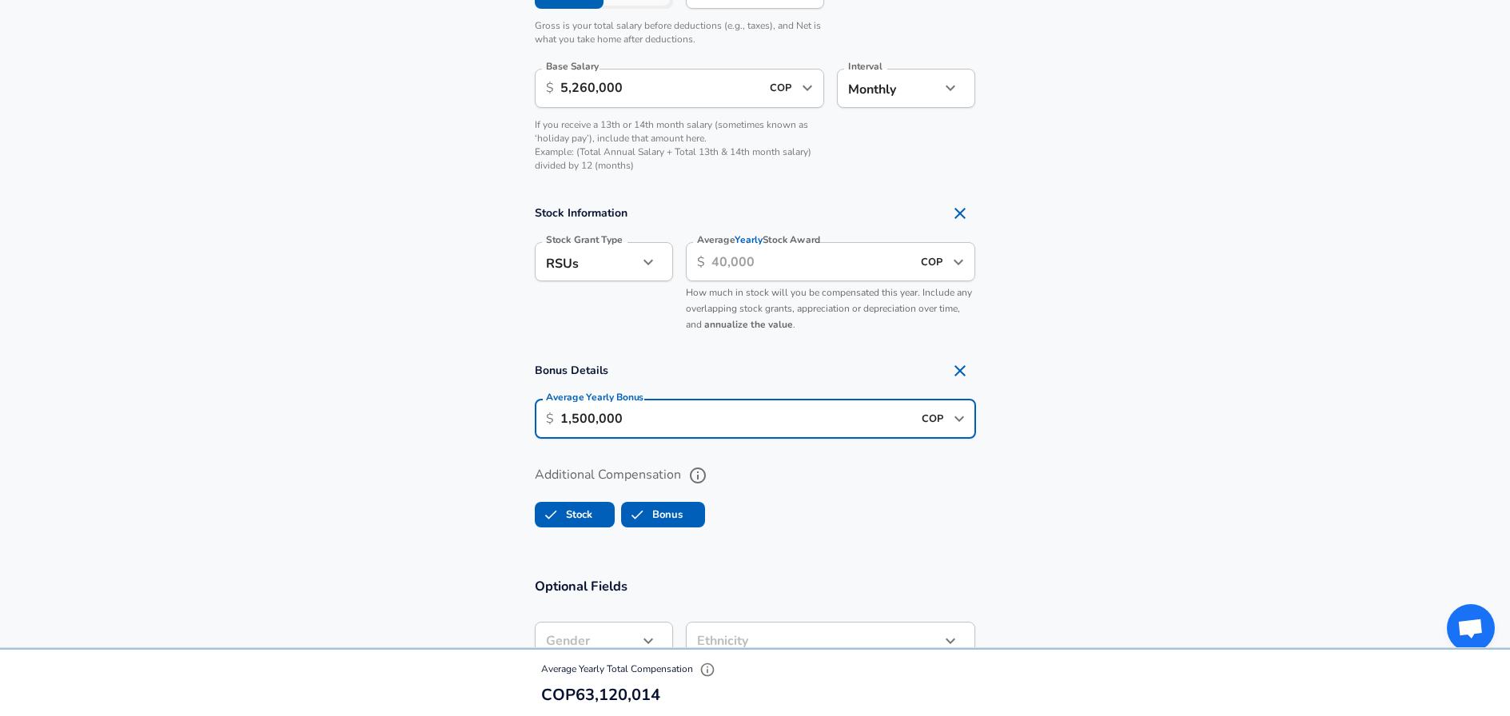
type input "15,000,000"
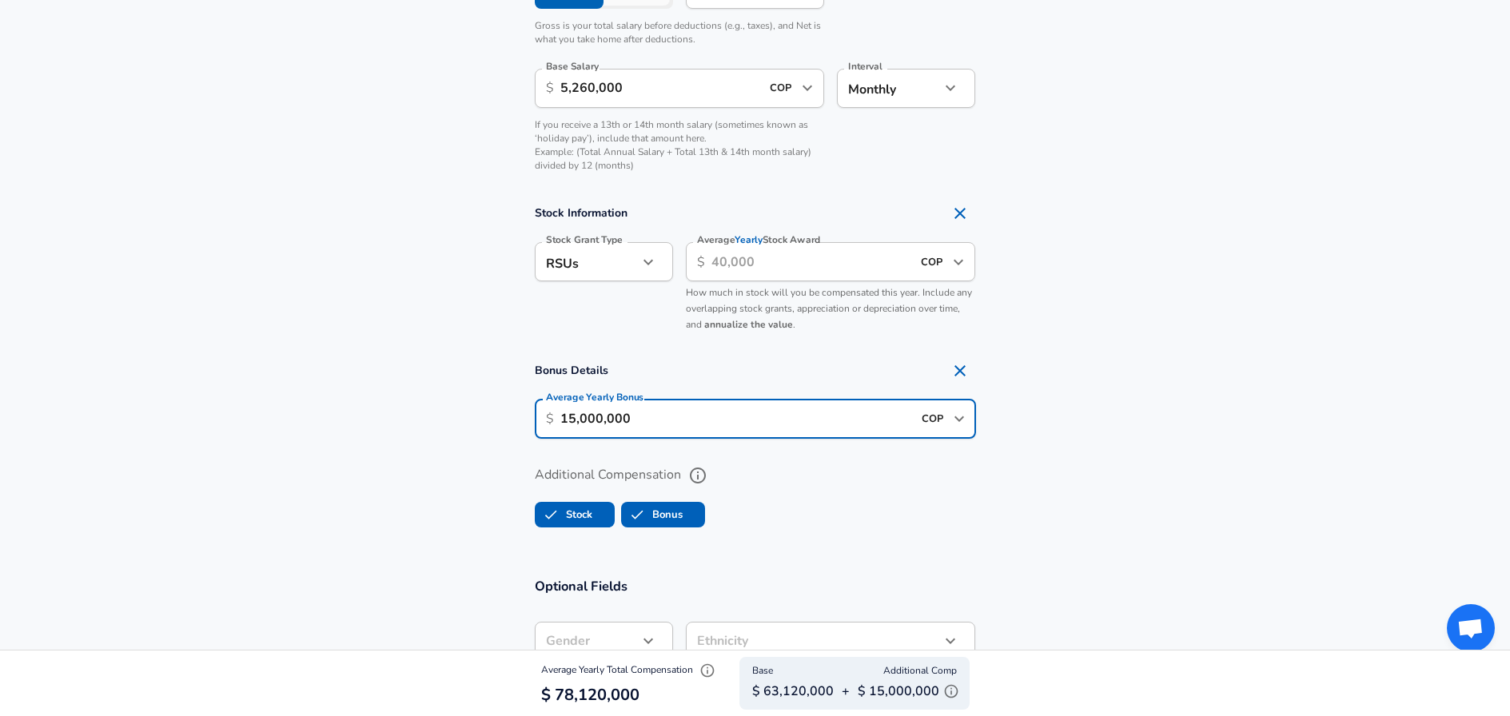
click at [1119, 408] on section "Bonus Details Average Yearly Bonus ​ $ 15,000,000 COP ​ Average Yearly Bonus" at bounding box center [755, 402] width 1510 height 94
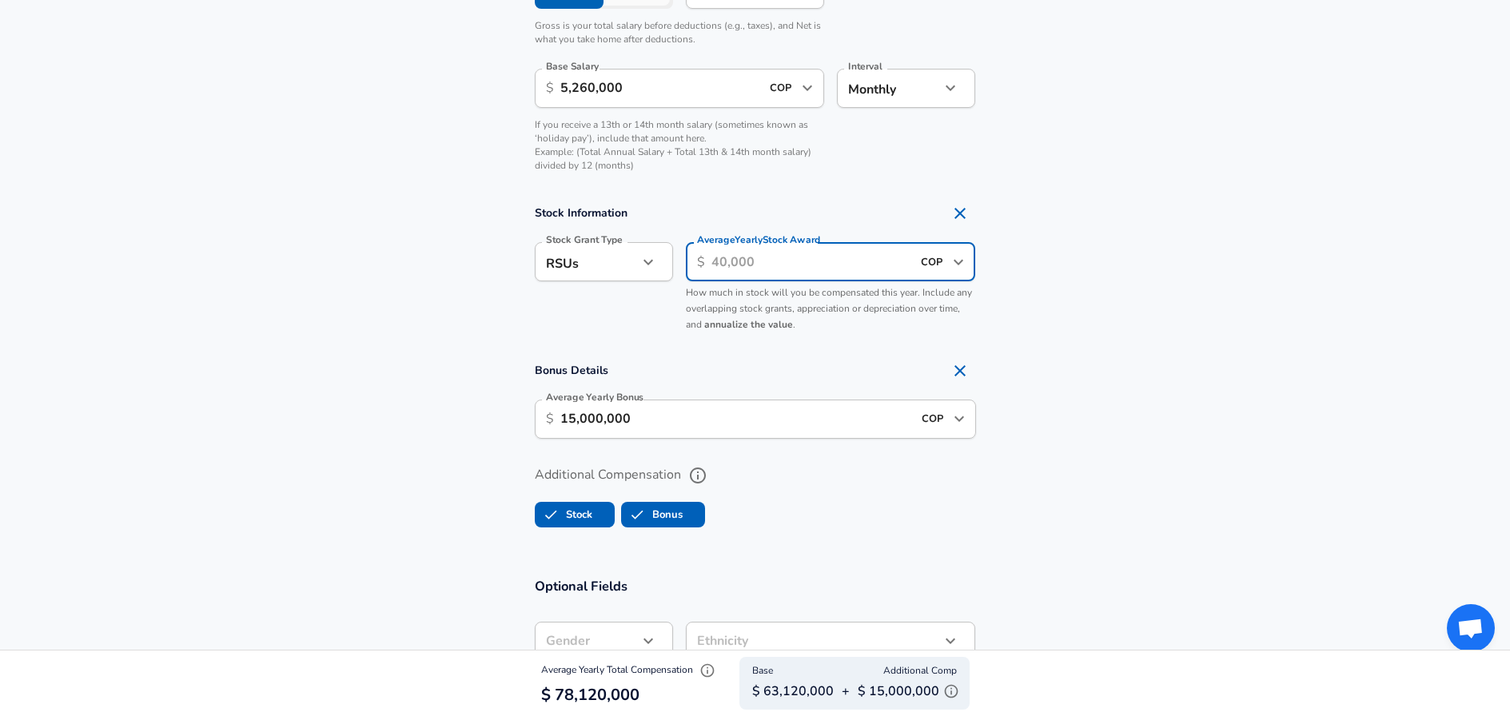
click at [759, 261] on input "Average Yearly Stock Award" at bounding box center [811, 261] width 201 height 39
paste input "45.762000"
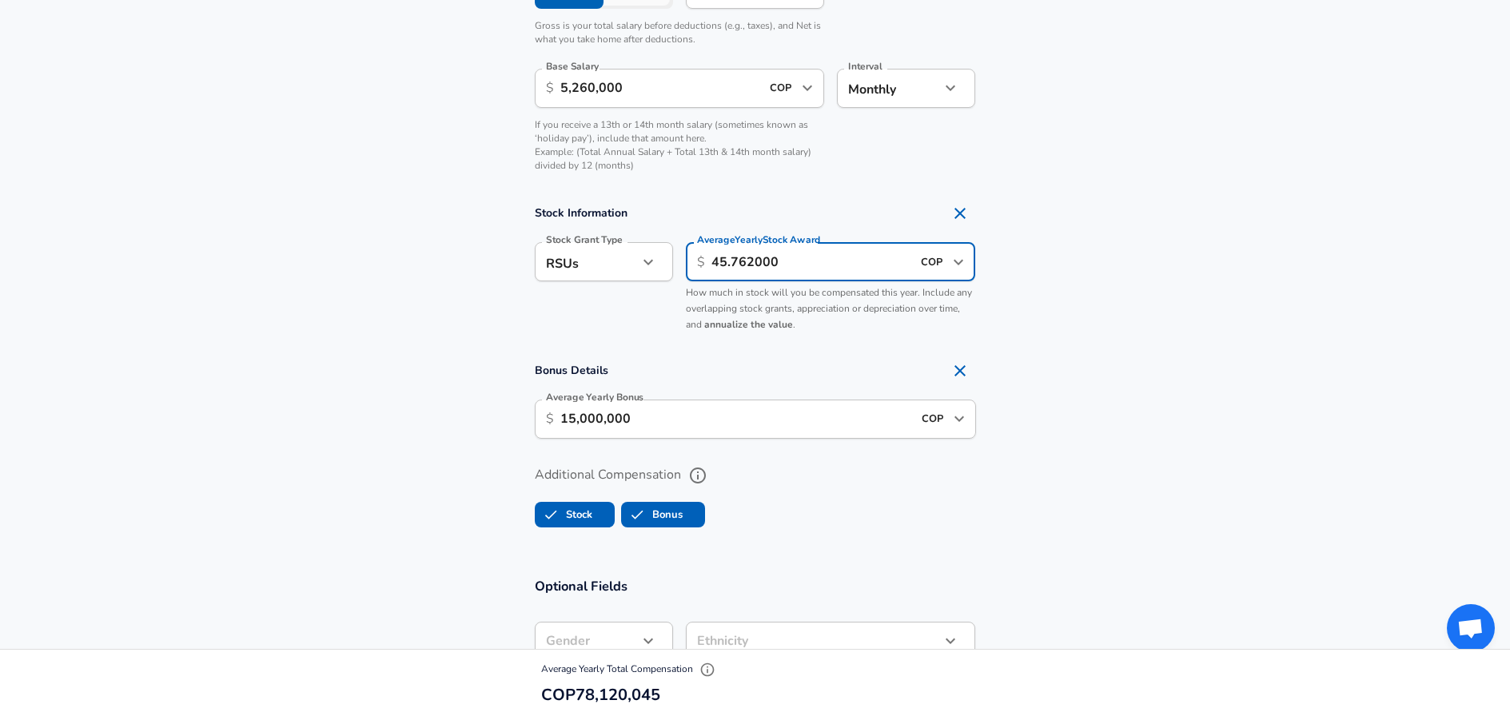
click at [731, 257] on input "45.762000" at bounding box center [811, 261] width 201 height 39
type input "45,762,000"
